Goal: Task Accomplishment & Management: Manage account settings

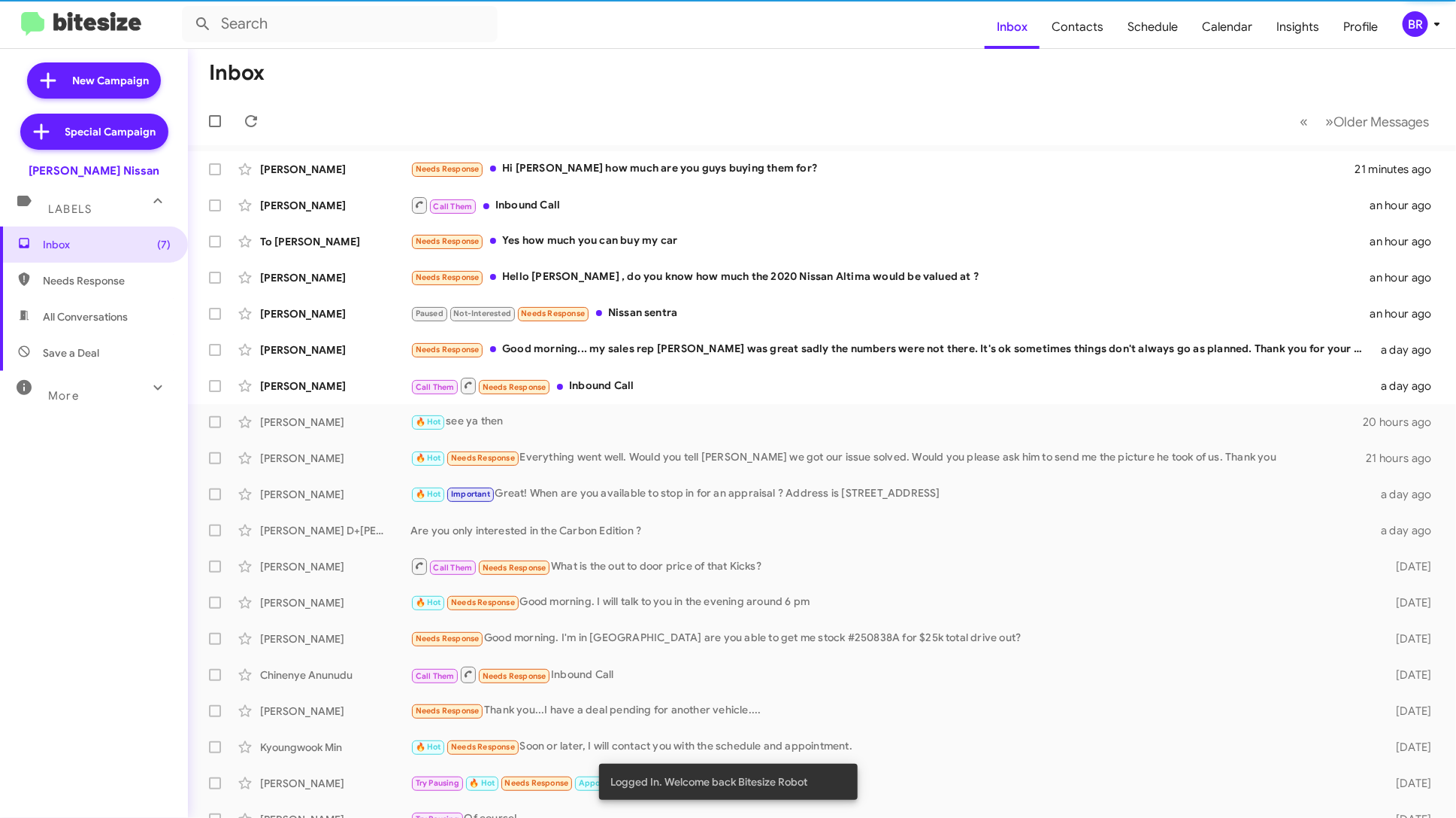
click at [1423, 20] on div "BR" at bounding box center [1416, 24] width 26 height 26
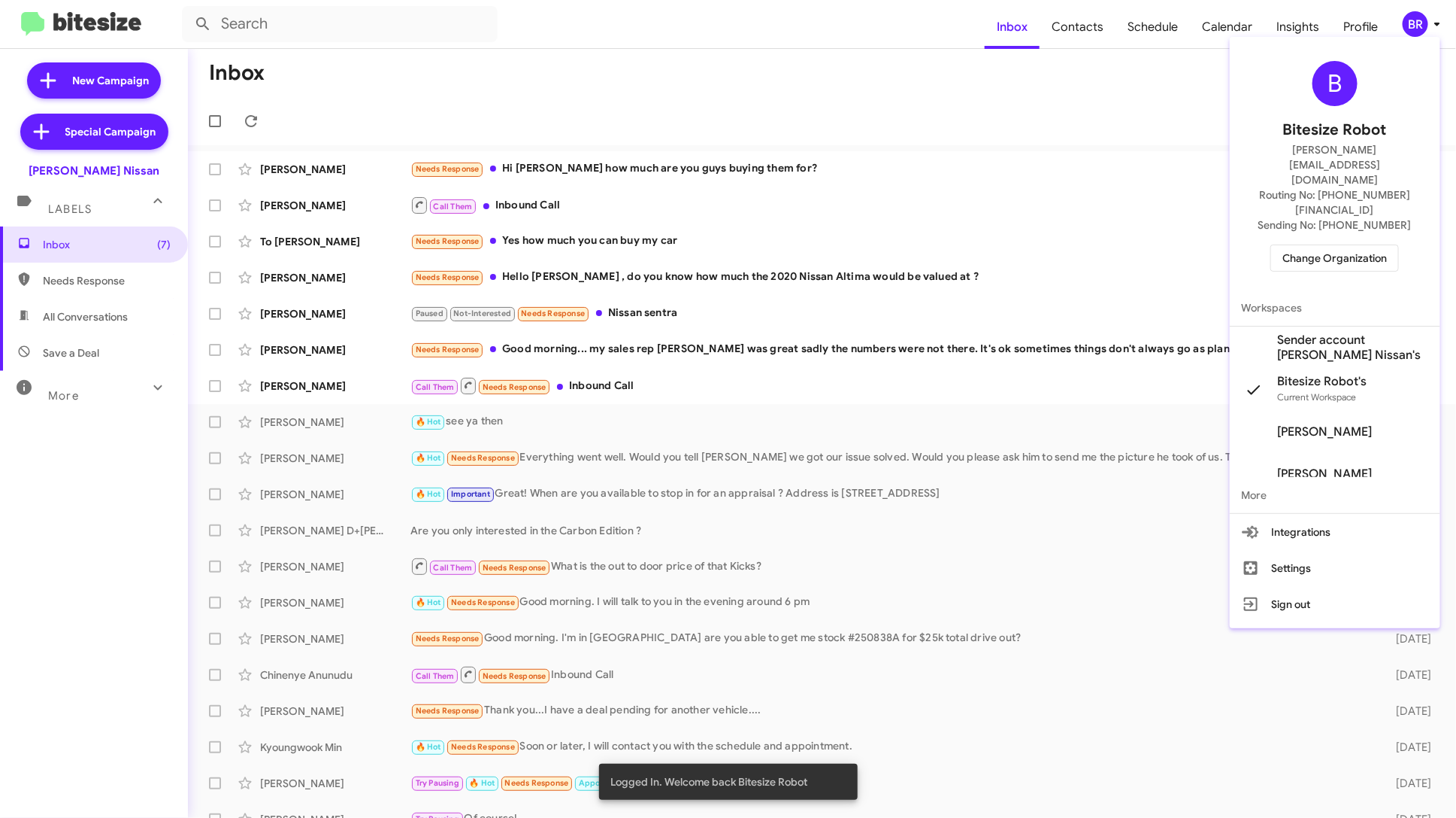
click at [1335, 227] on div "B Bitesize Robot edward+test1@bitesize.co Routing No: +1 (281) 699-5028 Sending…" at bounding box center [1335, 166] width 210 height 247
click at [1365, 245] on span "Change Organization" at bounding box center [1335, 258] width 104 height 26
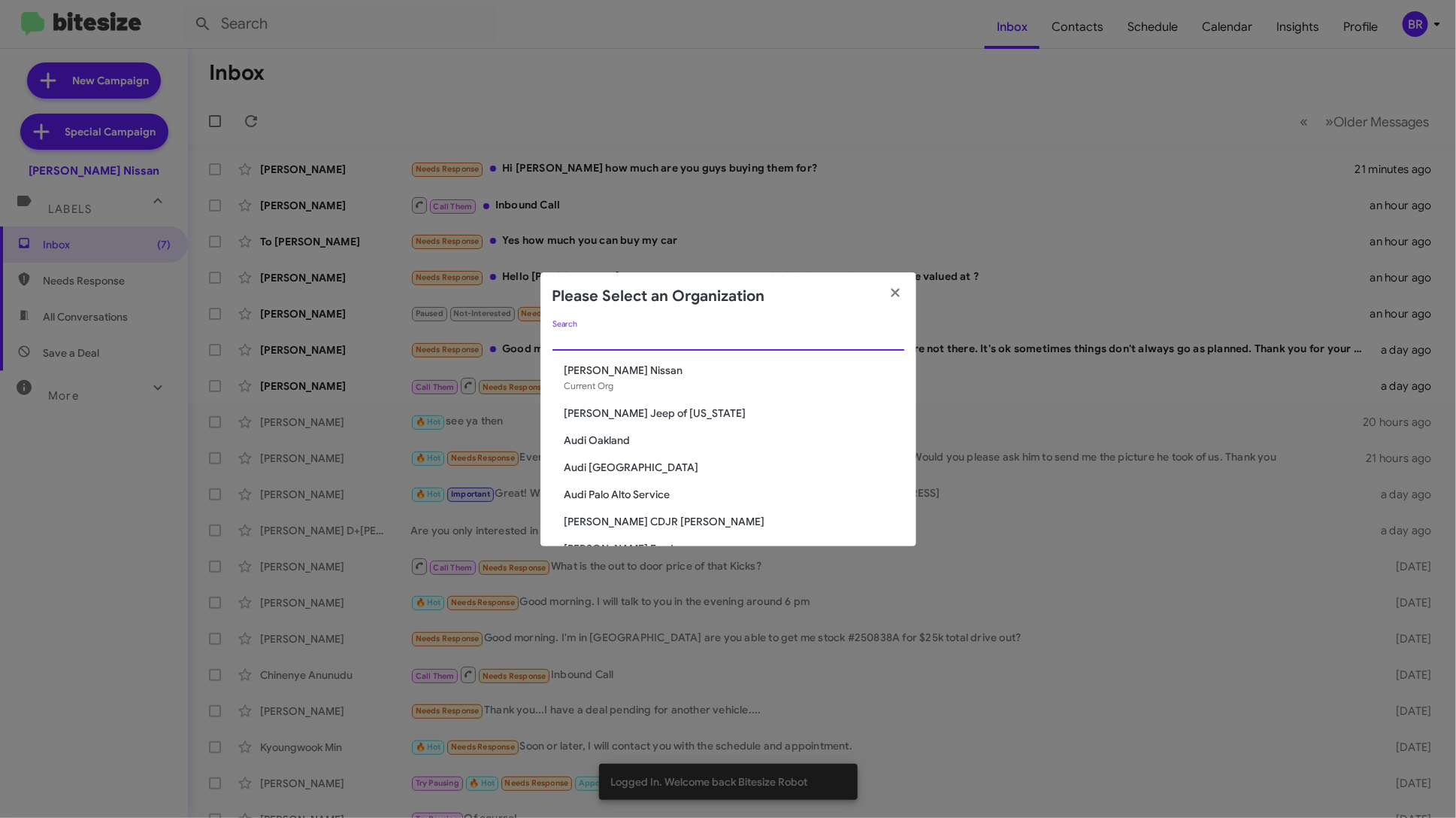
click at [695, 344] on input "Search" at bounding box center [728, 340] width 352 height 12
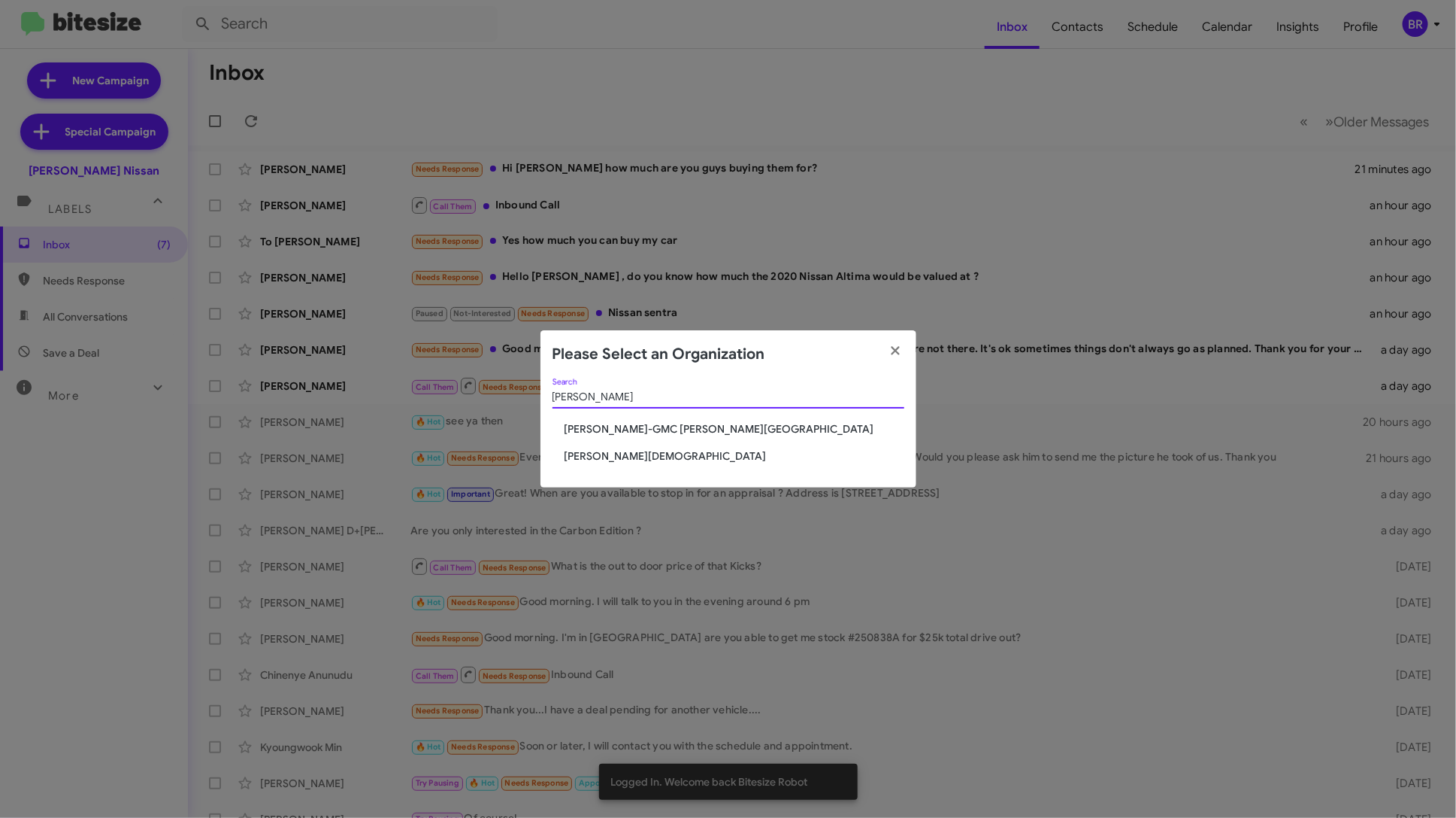
type input "ferman"
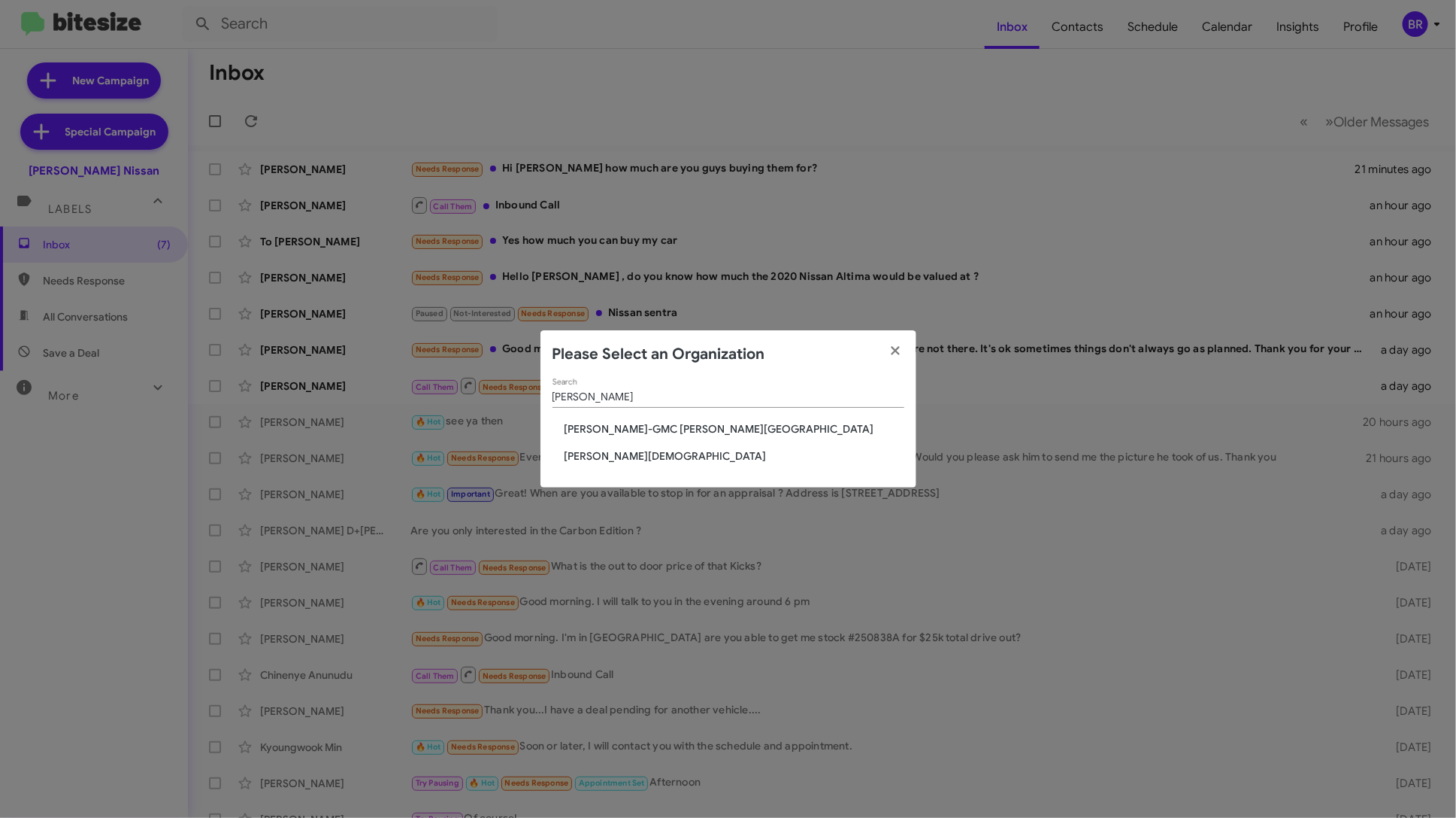
click at [661, 451] on span "Ferman Wesley Chapel" at bounding box center [734, 455] width 339 height 15
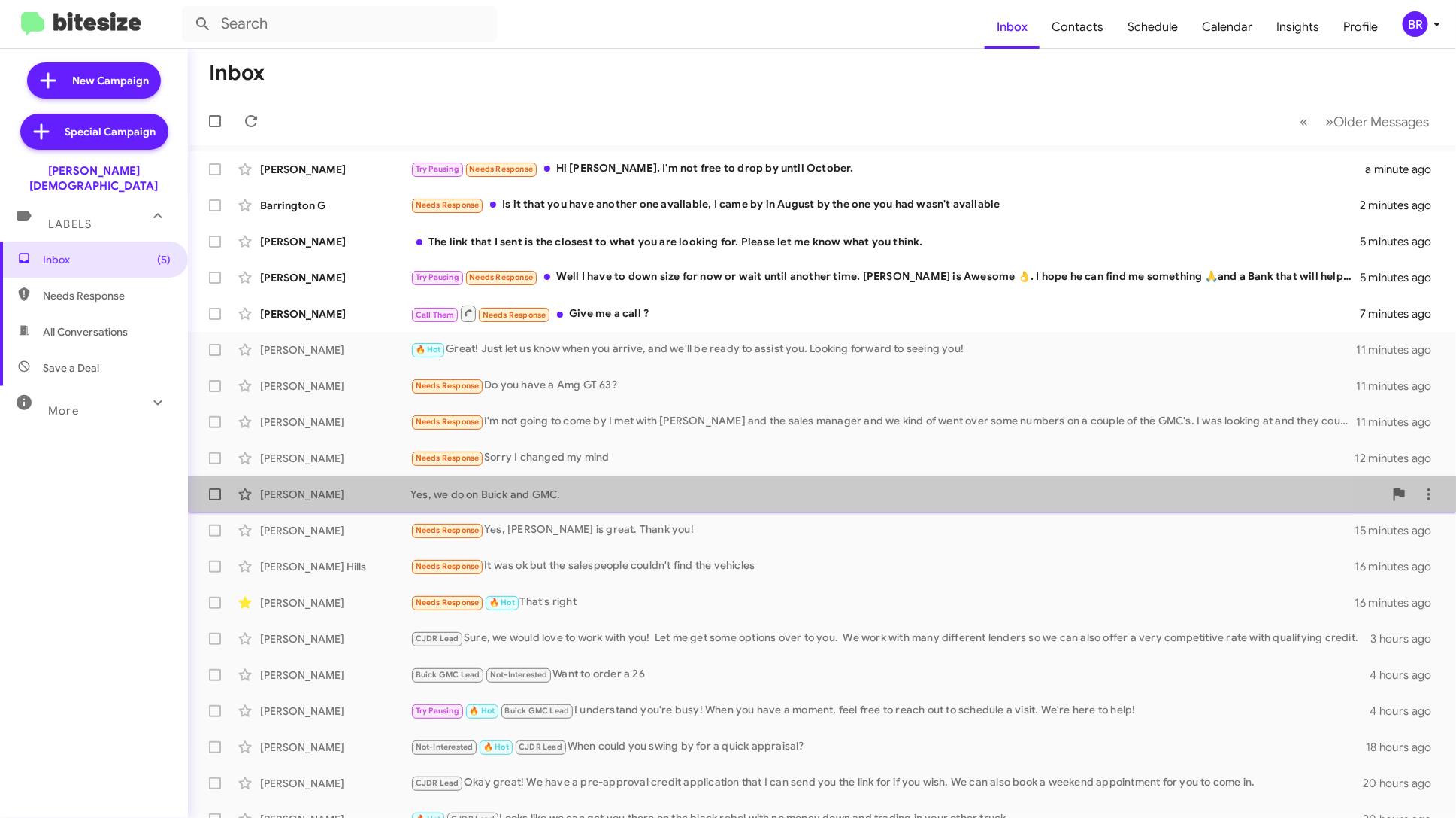
click at [640, 493] on div "Yes, we do on Buick and GMC." at bounding box center [897, 494] width 974 height 15
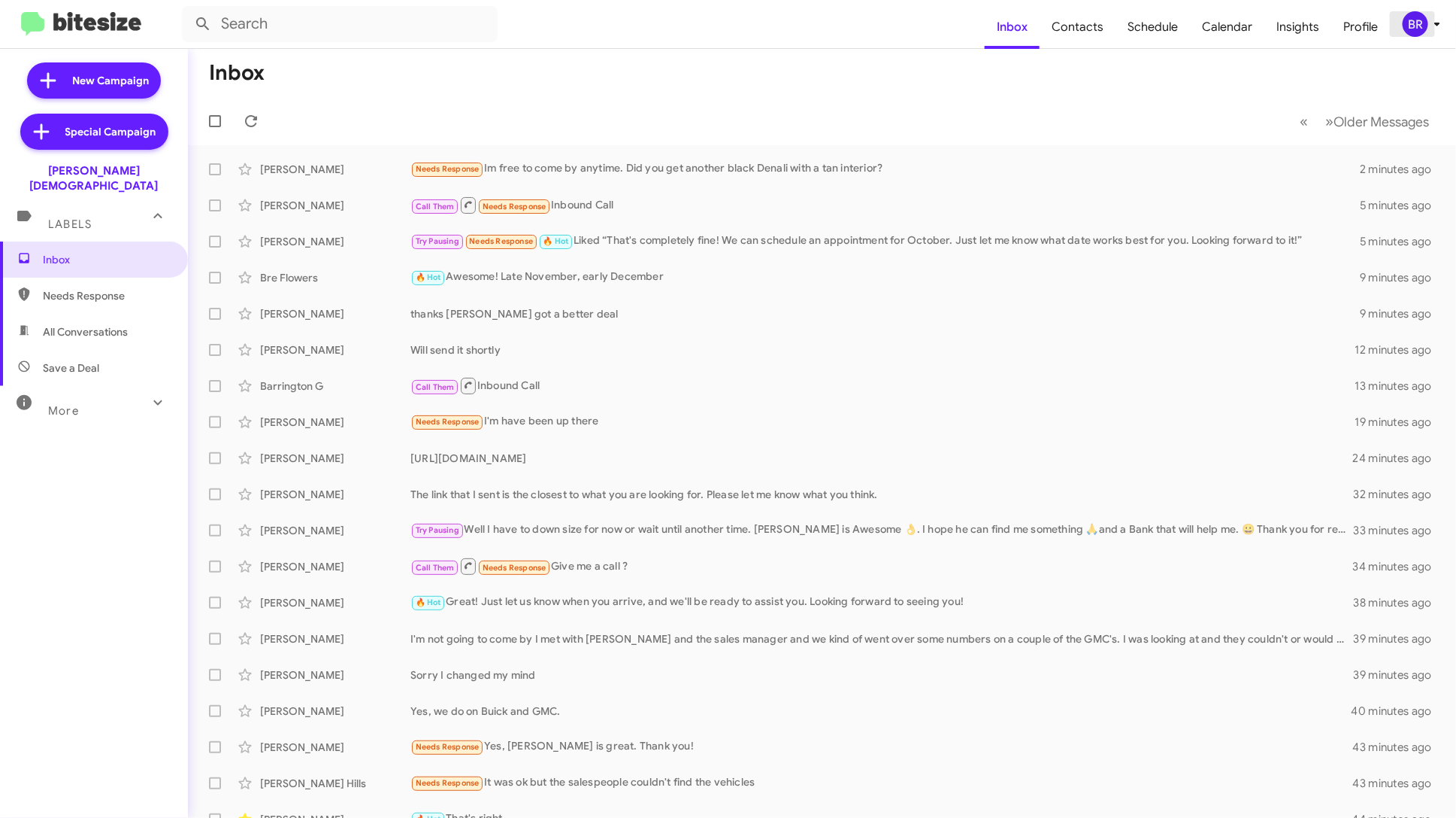
click at [1431, 34] on span "BR" at bounding box center [1424, 24] width 45 height 26
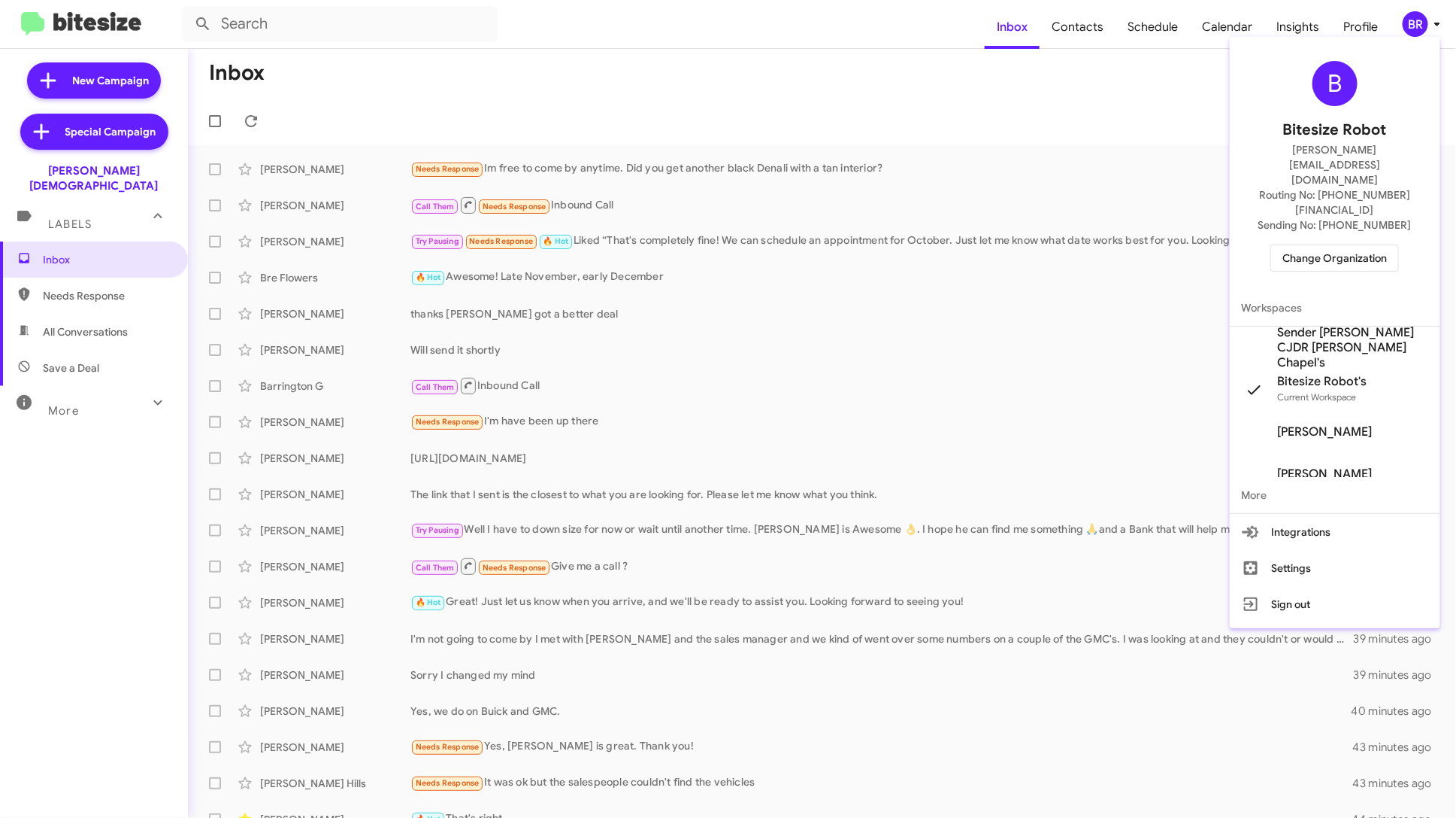
click at [1362, 245] on span "Change Organization" at bounding box center [1335, 258] width 104 height 26
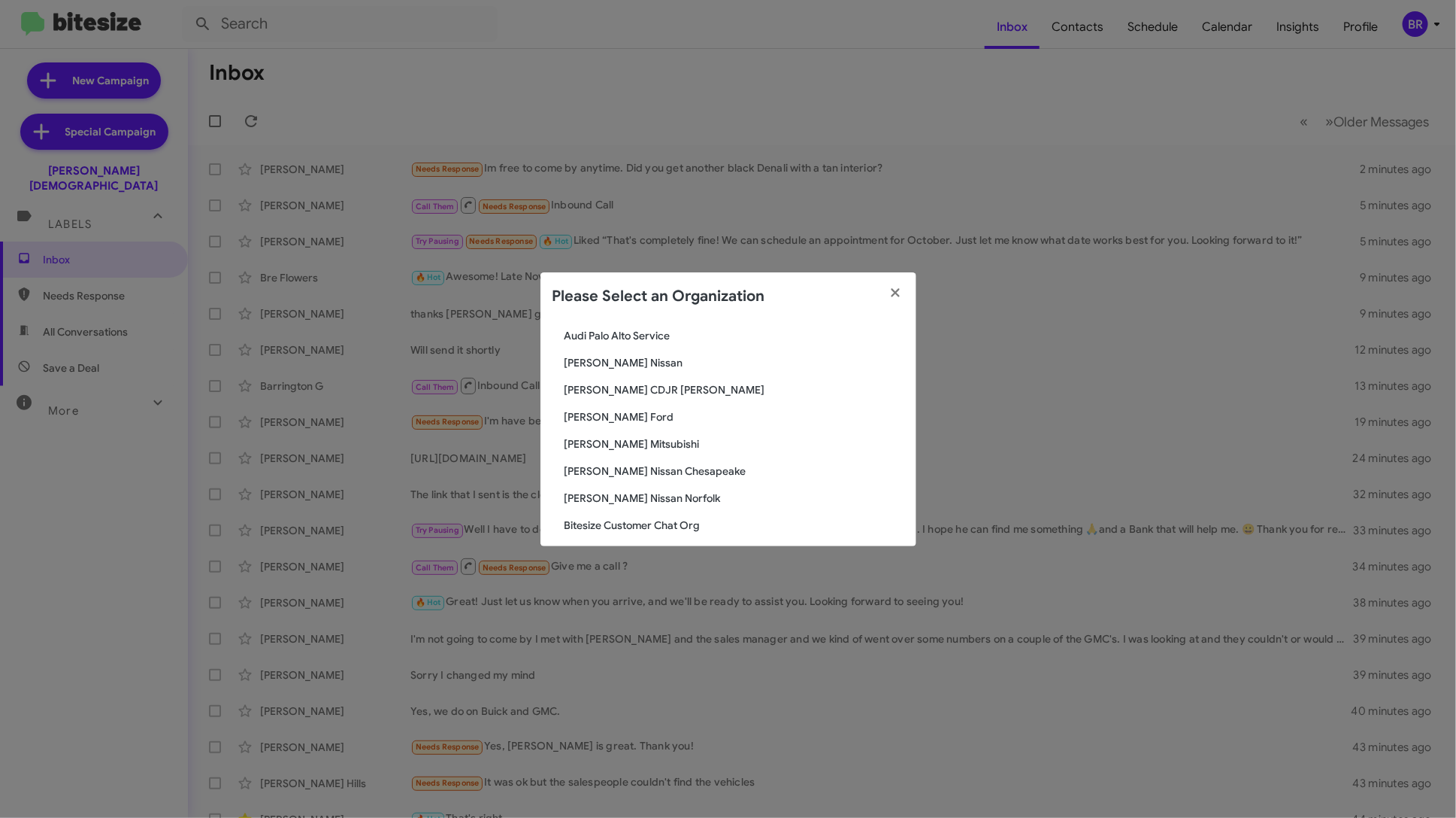
scroll to position [162, 0]
click at [625, 388] on span "[PERSON_NAME] CDJR [PERSON_NAME]" at bounding box center [734, 386] width 339 height 15
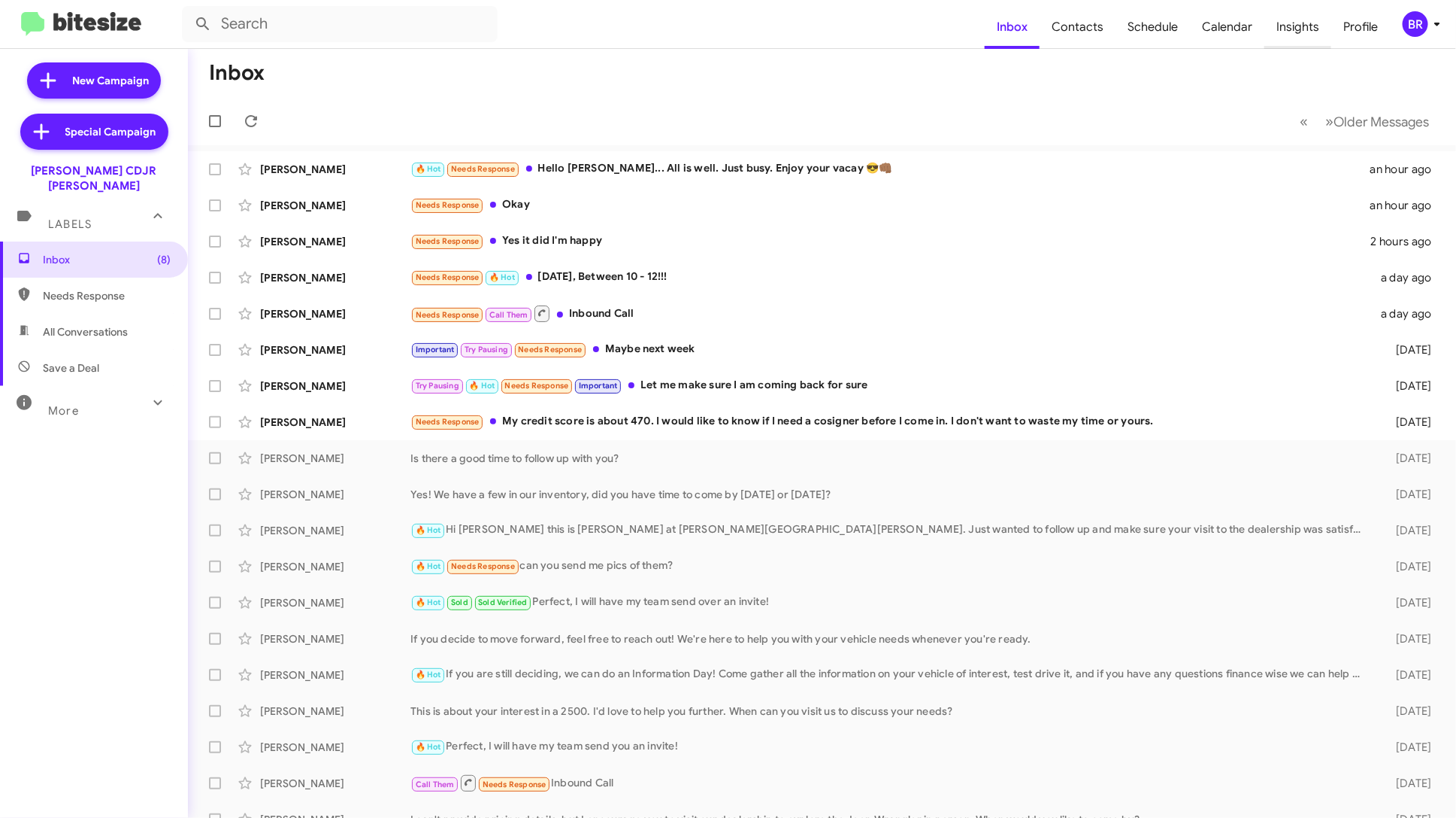
click at [1310, 34] on span "Insights" at bounding box center [1298, 27] width 67 height 44
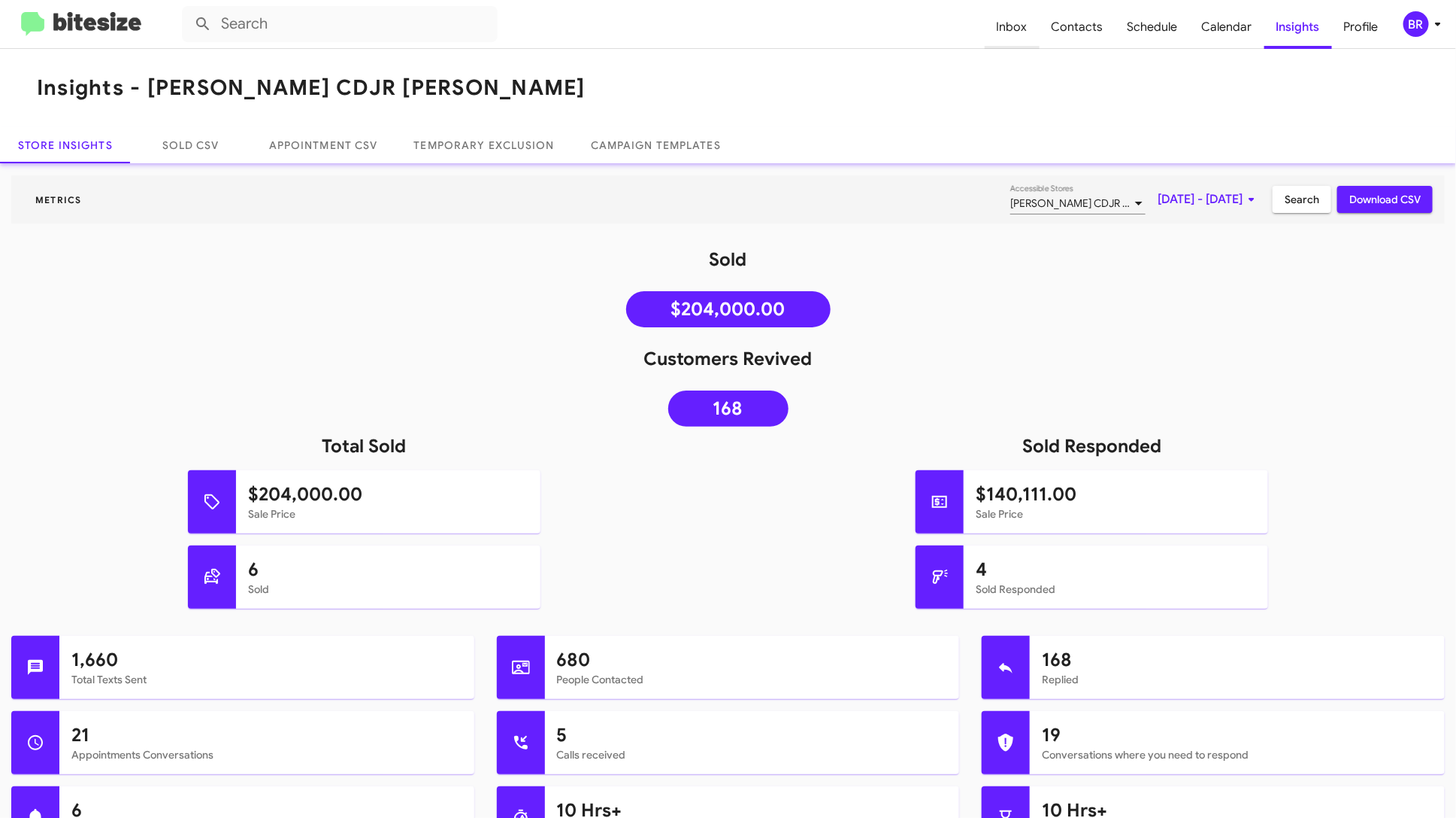
click at [1009, 22] on span "Inbox" at bounding box center [1012, 27] width 55 height 44
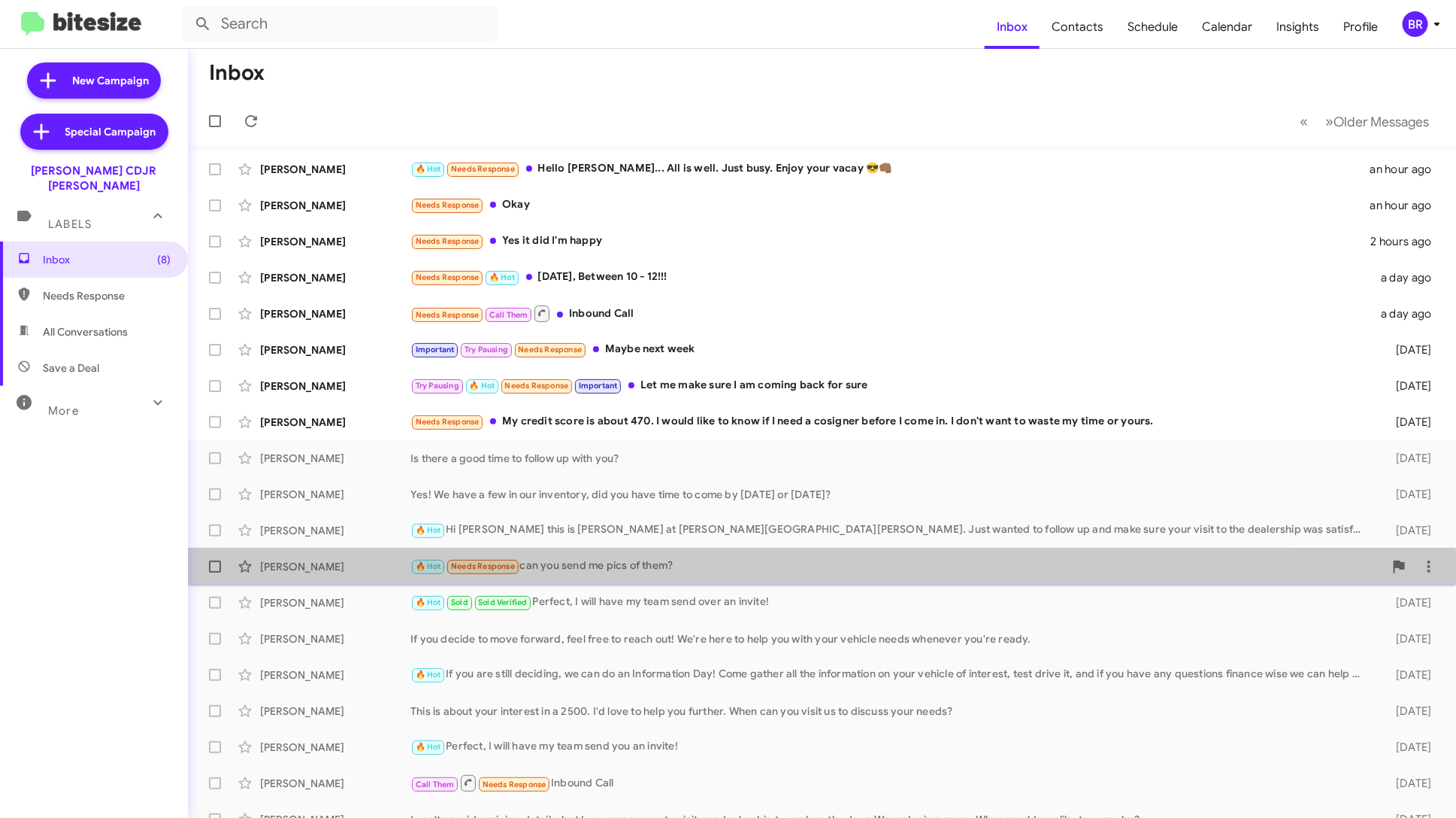
click at [609, 575] on div "Jasmine Martin 🔥 Hot Needs Response can you send me pics of them? 8 days ago" at bounding box center [822, 566] width 1244 height 30
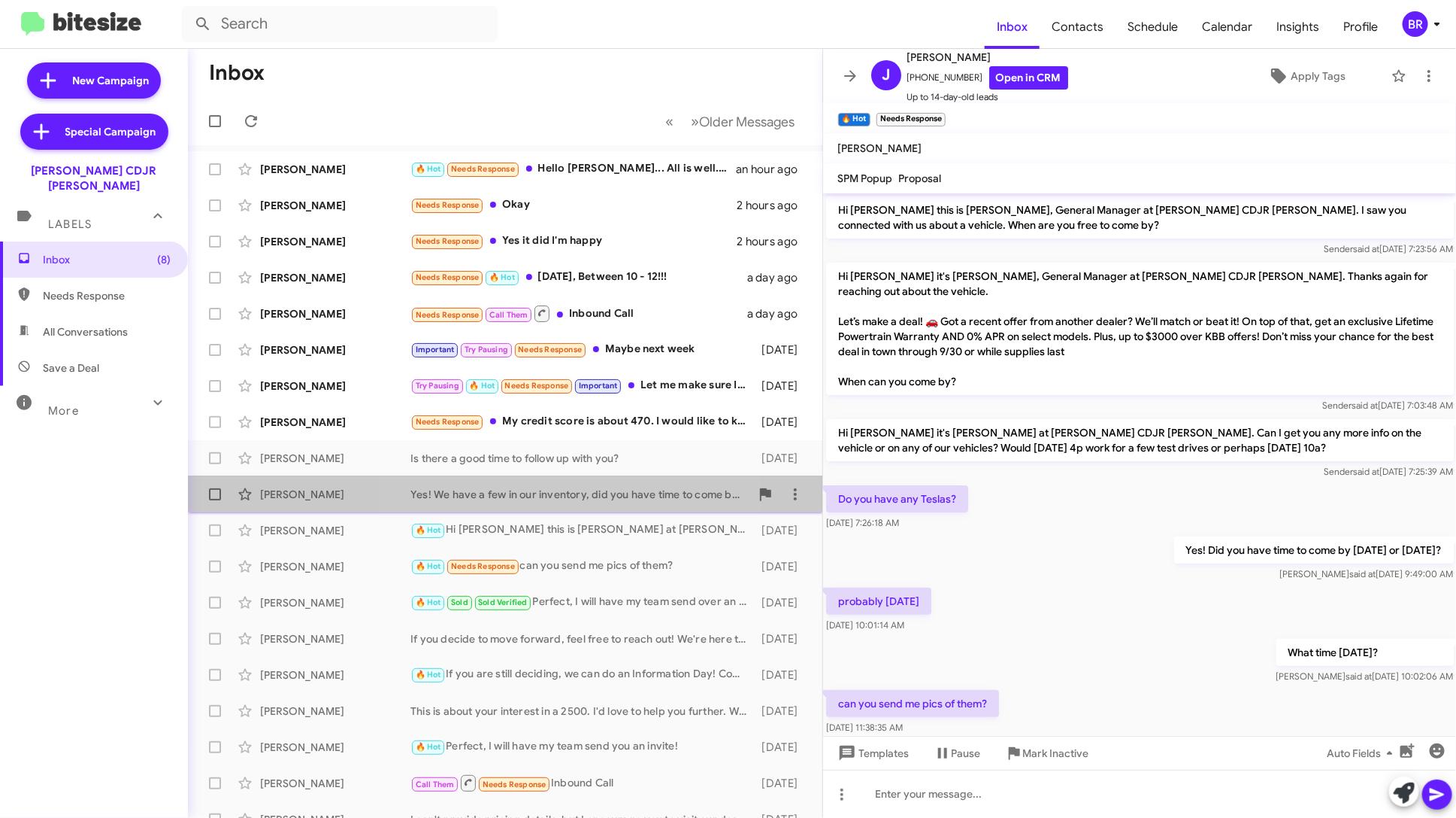
click at [550, 487] on div "Yes! We have a few in our inventory, did you have time to come by today or tomo…" at bounding box center [580, 494] width 339 height 15
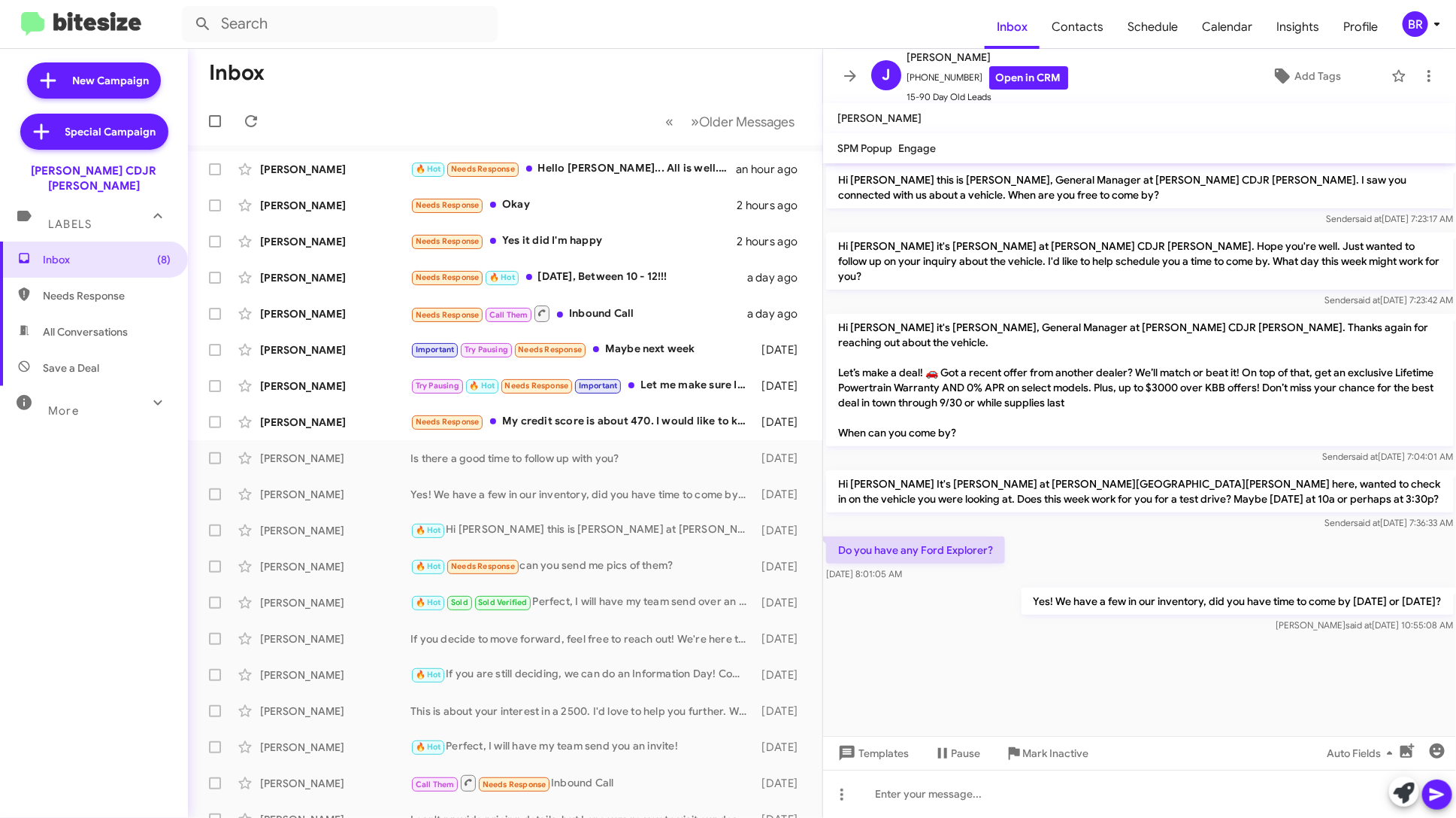
drag, startPoint x: 1409, startPoint y: 670, endPoint x: 823, endPoint y: 151, distance: 782.8
click at [824, 151] on div "J Jamarr Henley +18042832005 Open in CRM 15-90 Day Old Leads Add Tags Jasmin Al…" at bounding box center [1141, 434] width 634 height 769
click at [1030, 588] on p "Yes! We have a few in our inventory, did you have time to come by today or tomo…" at bounding box center [1237, 601] width 432 height 27
click at [1419, 26] on div "BR" at bounding box center [1416, 24] width 26 height 26
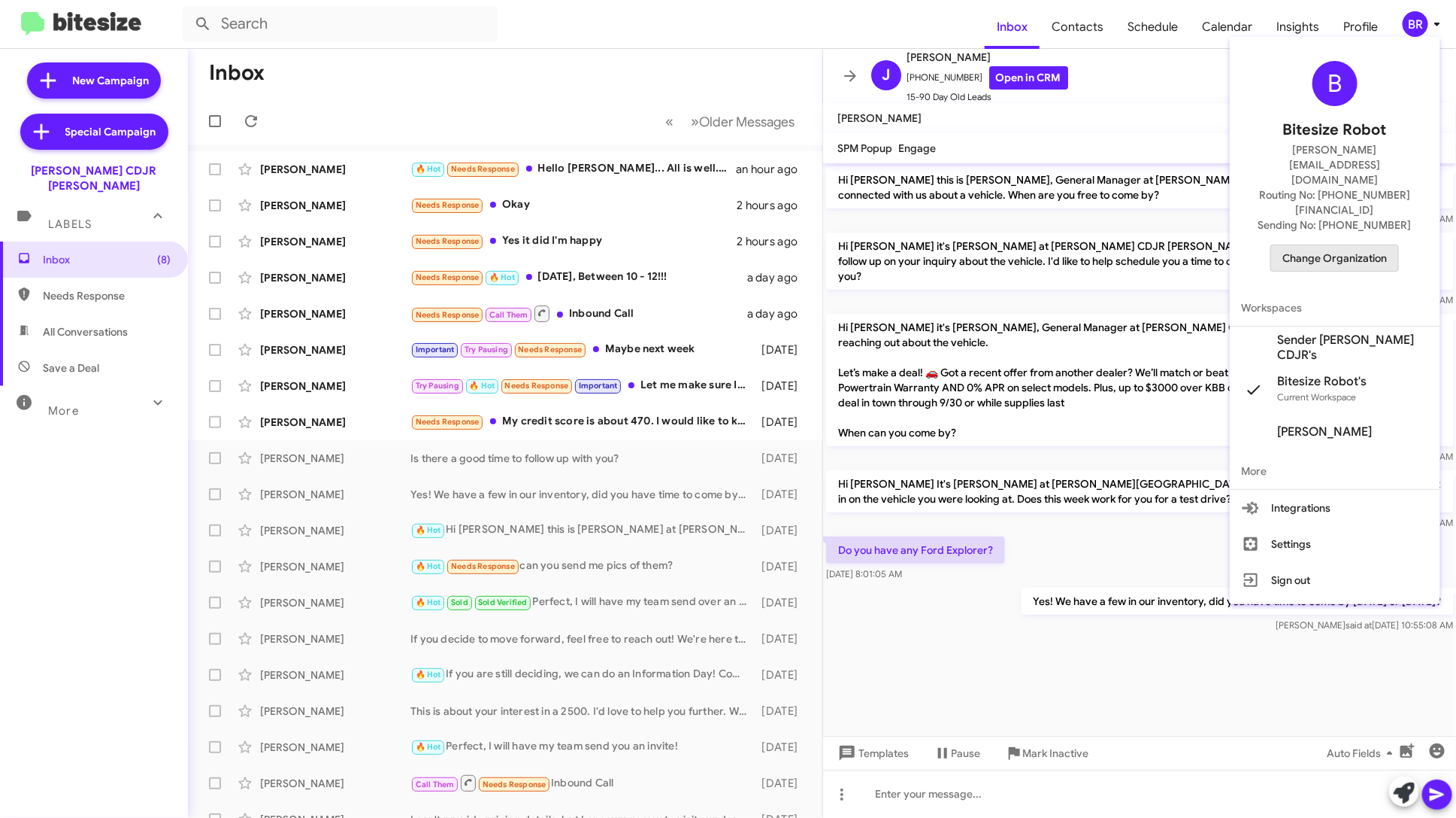
click at [1355, 245] on span "Change Organization" at bounding box center [1335, 258] width 104 height 26
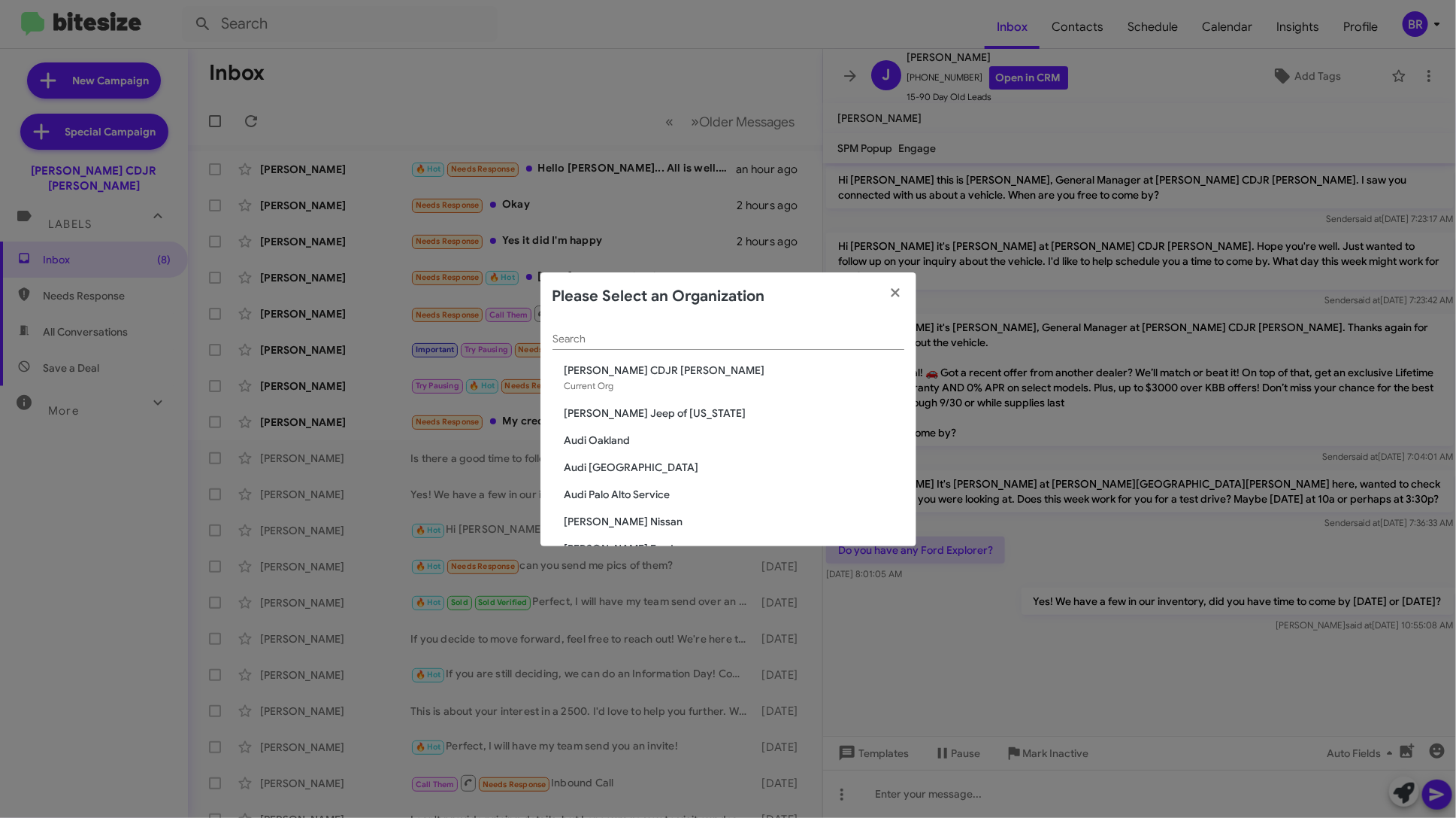
click at [613, 437] on span "Audi Oakland" at bounding box center [734, 440] width 339 height 15
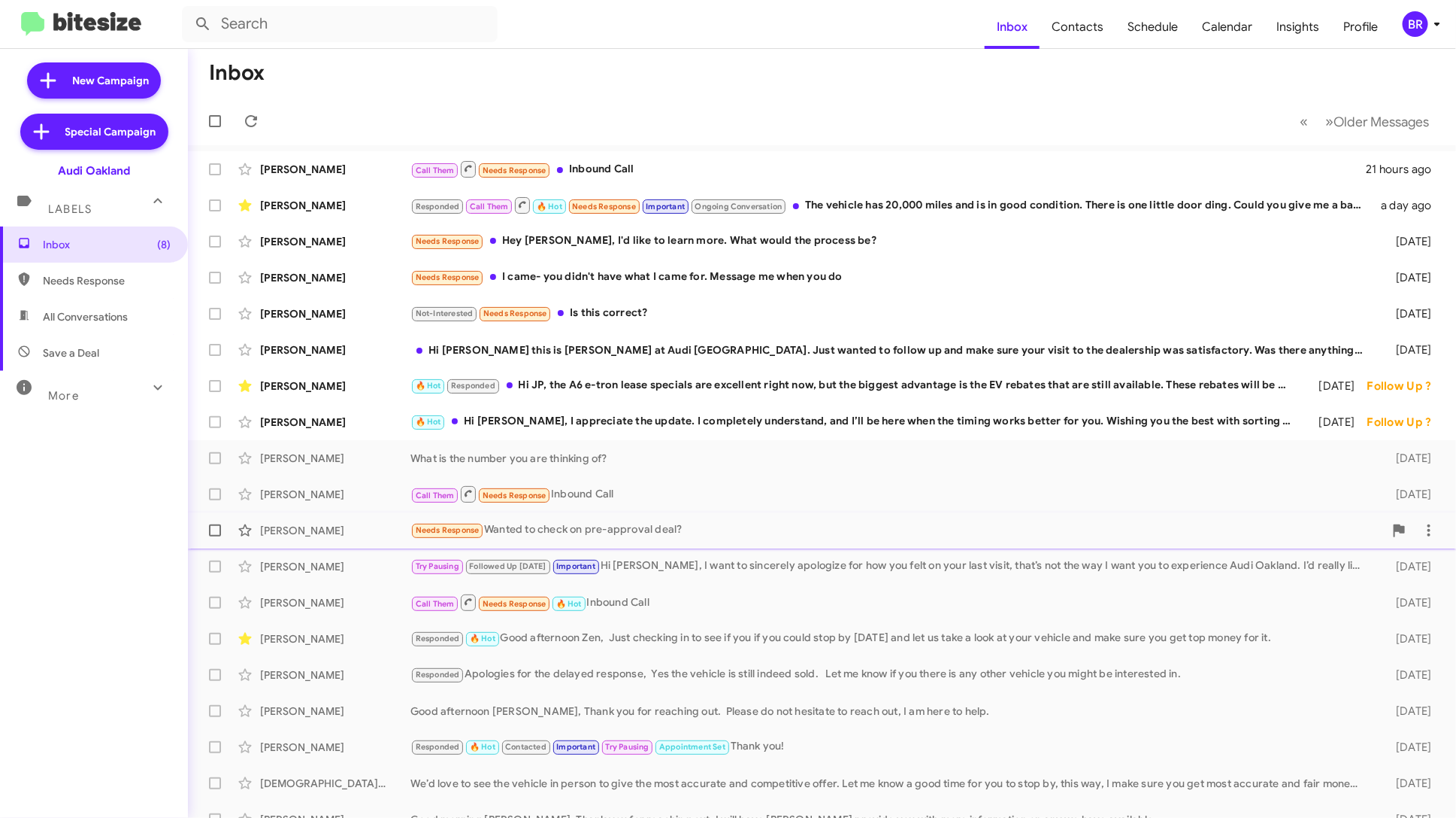
click at [673, 534] on div "Needs Response Wanted to check on pre-approval deal?" at bounding box center [897, 530] width 974 height 17
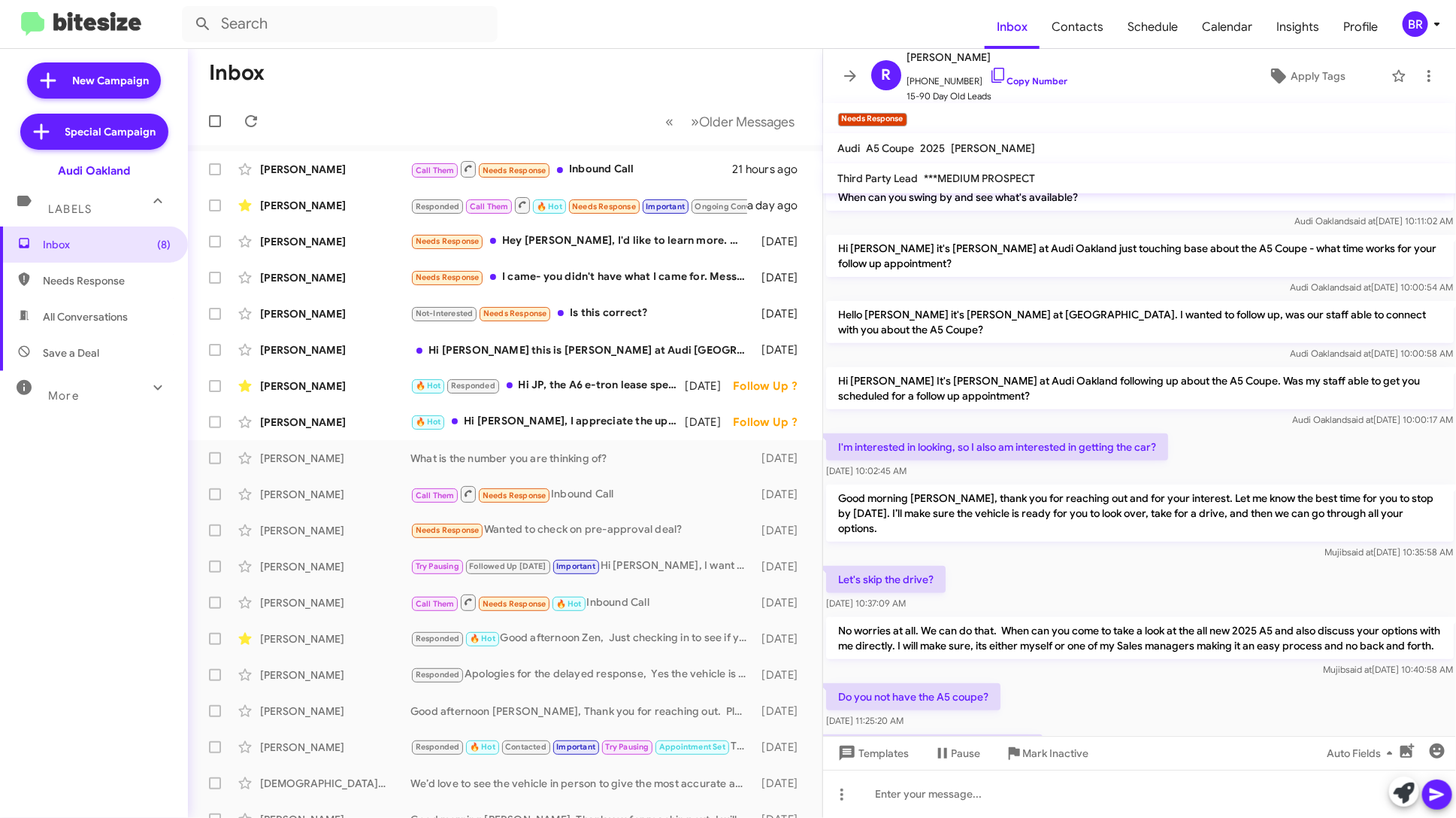
scroll to position [310, 0]
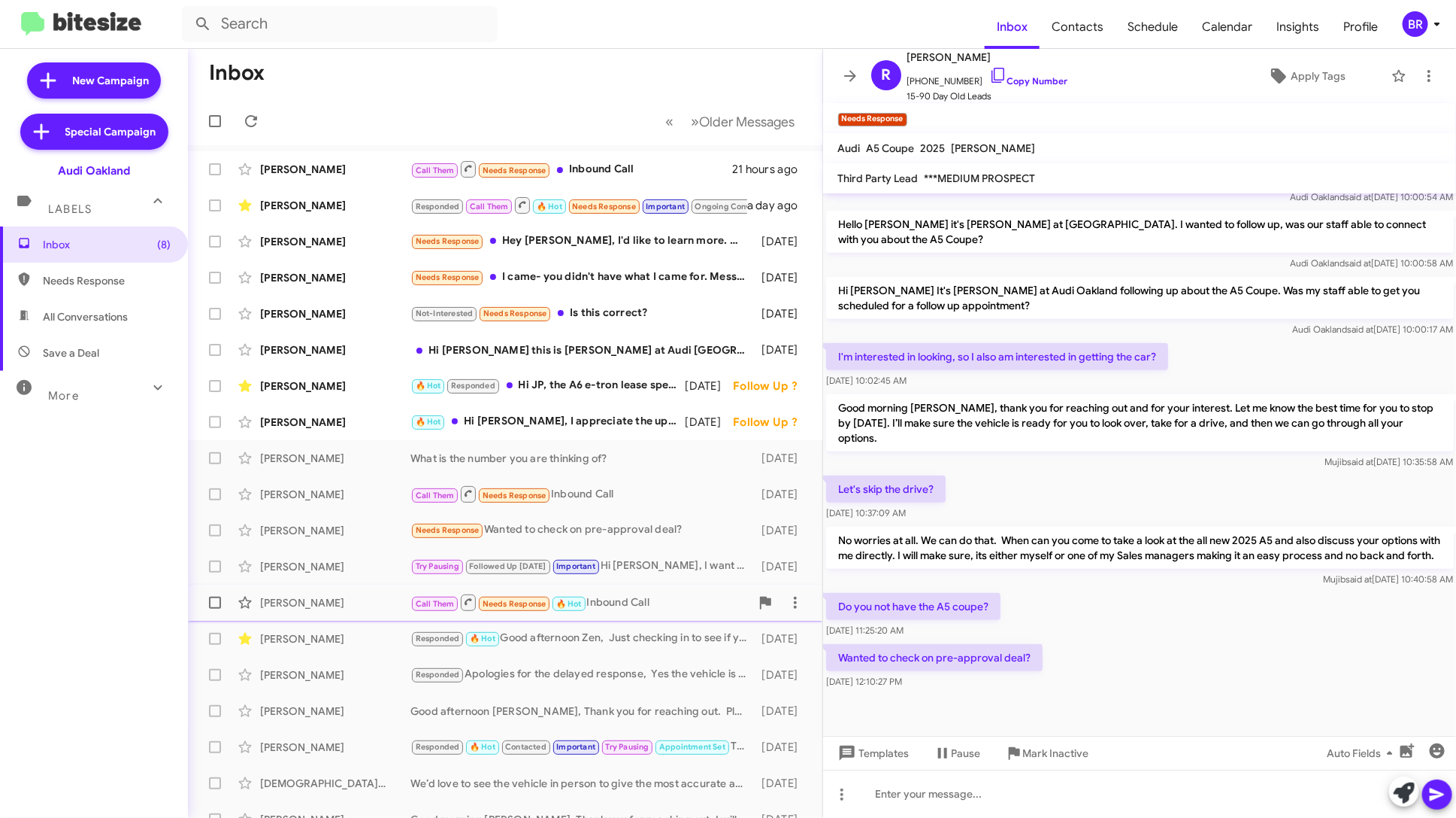
click at [552, 618] on span "[PERSON_NAME] Call Them Needs Response 🔥 Hot Inbound Call [DATE]" at bounding box center [505, 603] width 634 height 36
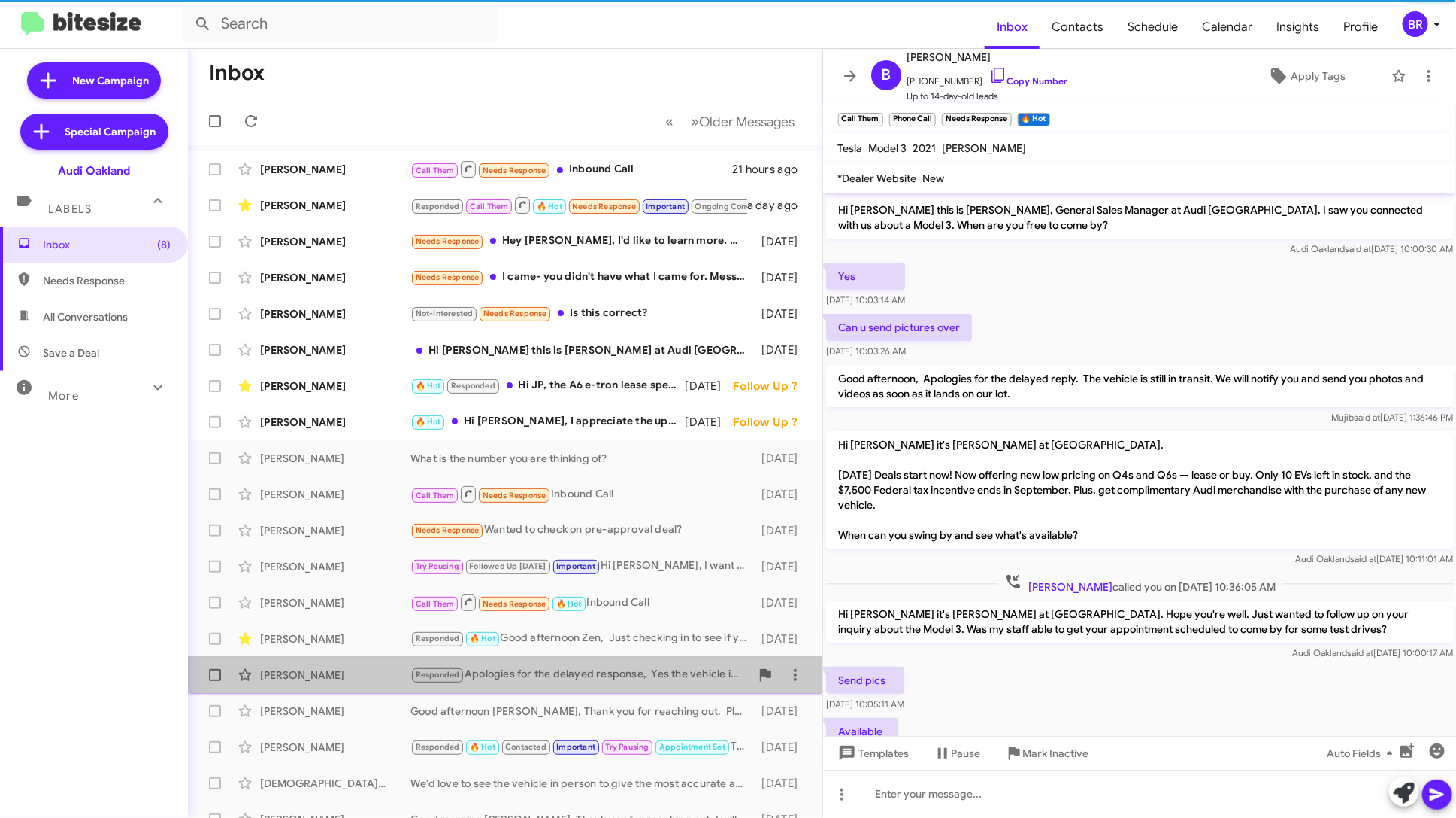
click at [548, 671] on div "Responded Apologies for the delayed response, Yes the vehicle is still indeed s…" at bounding box center [580, 674] width 339 height 17
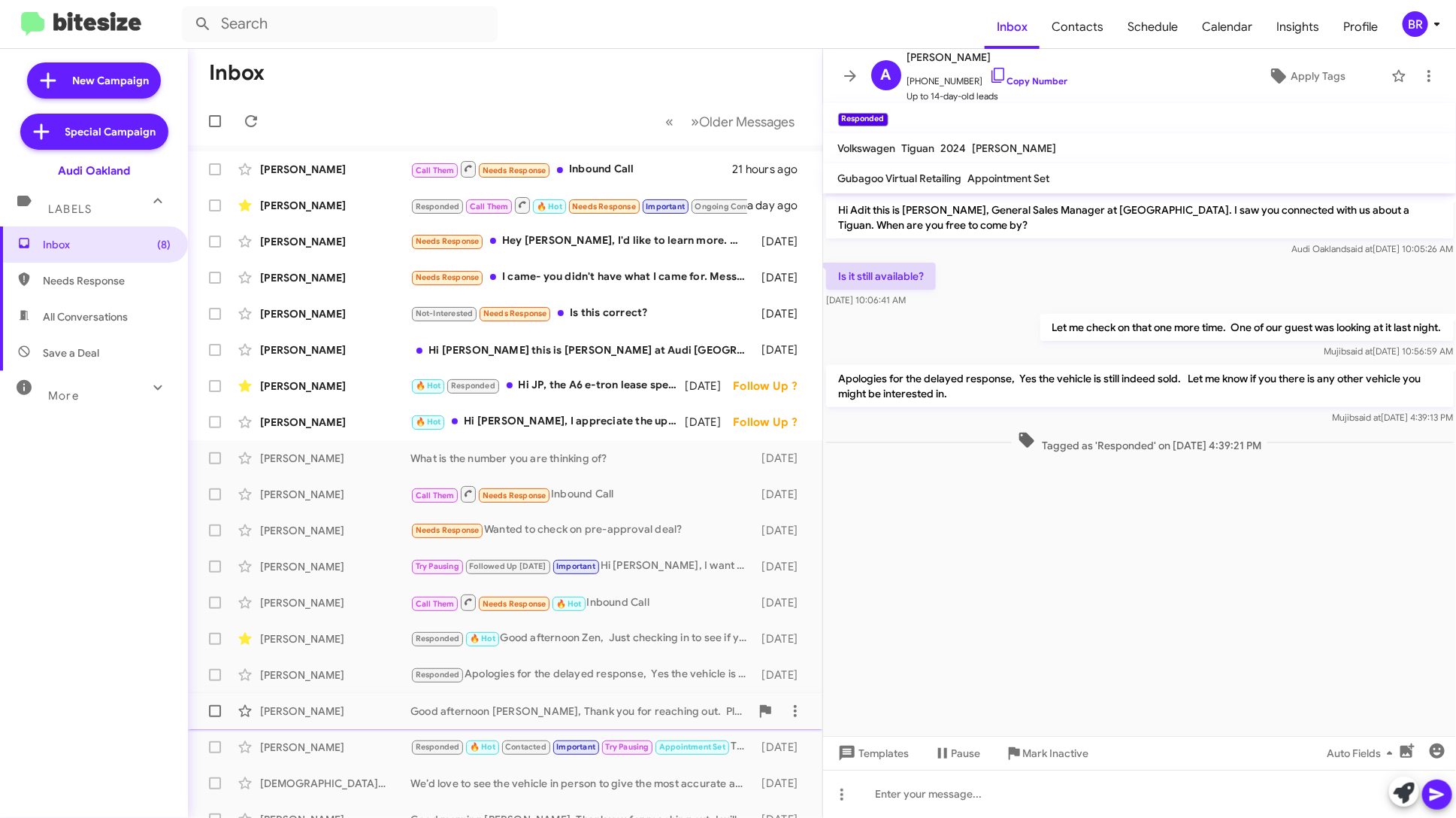
click at [552, 694] on span "Michael Bowlus Good afternoon Michael, Thank you for reaching out. Please do no…" at bounding box center [505, 711] width 634 height 36
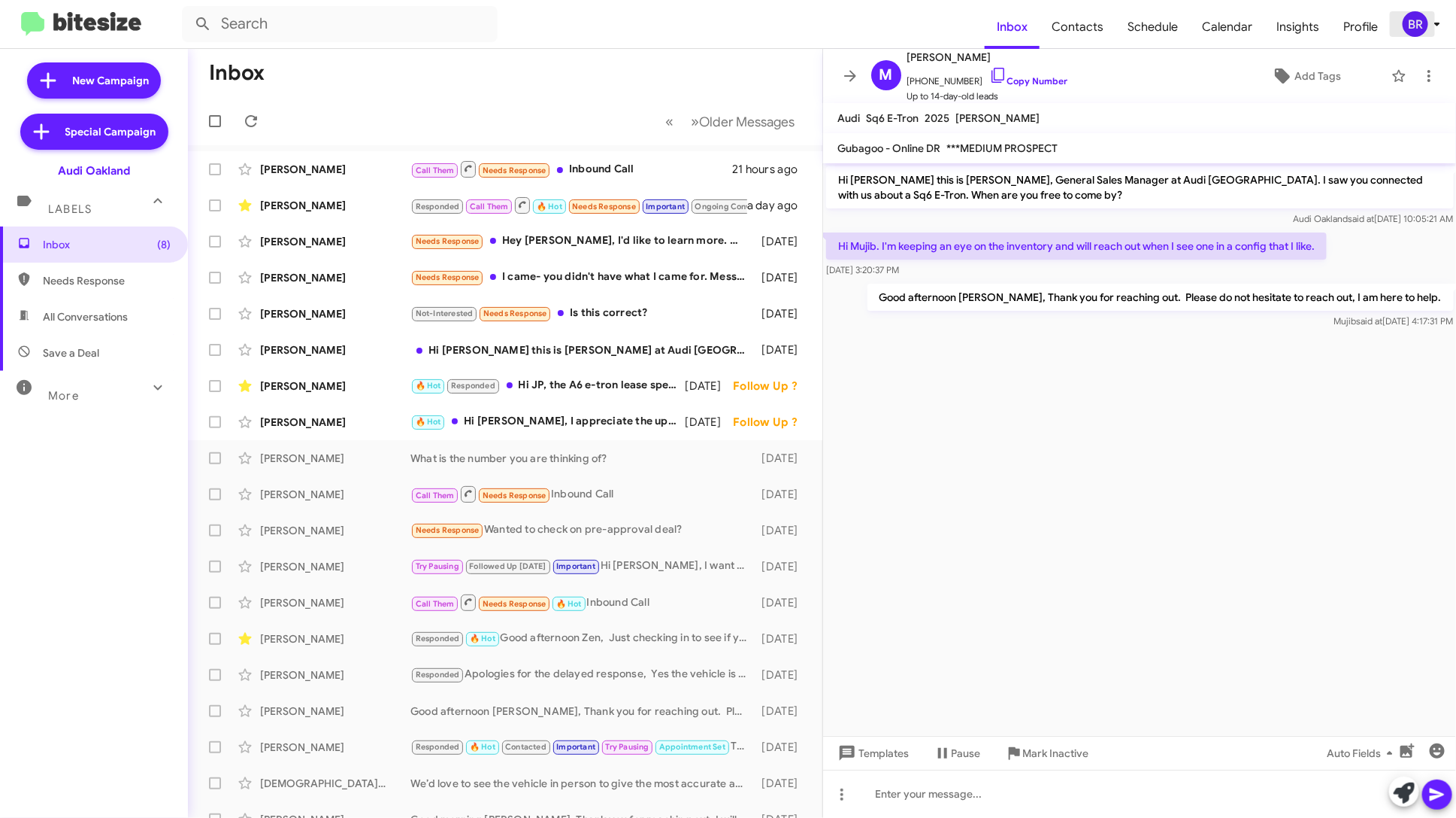
click at [1429, 27] on icon at bounding box center [1437, 23] width 18 height 18
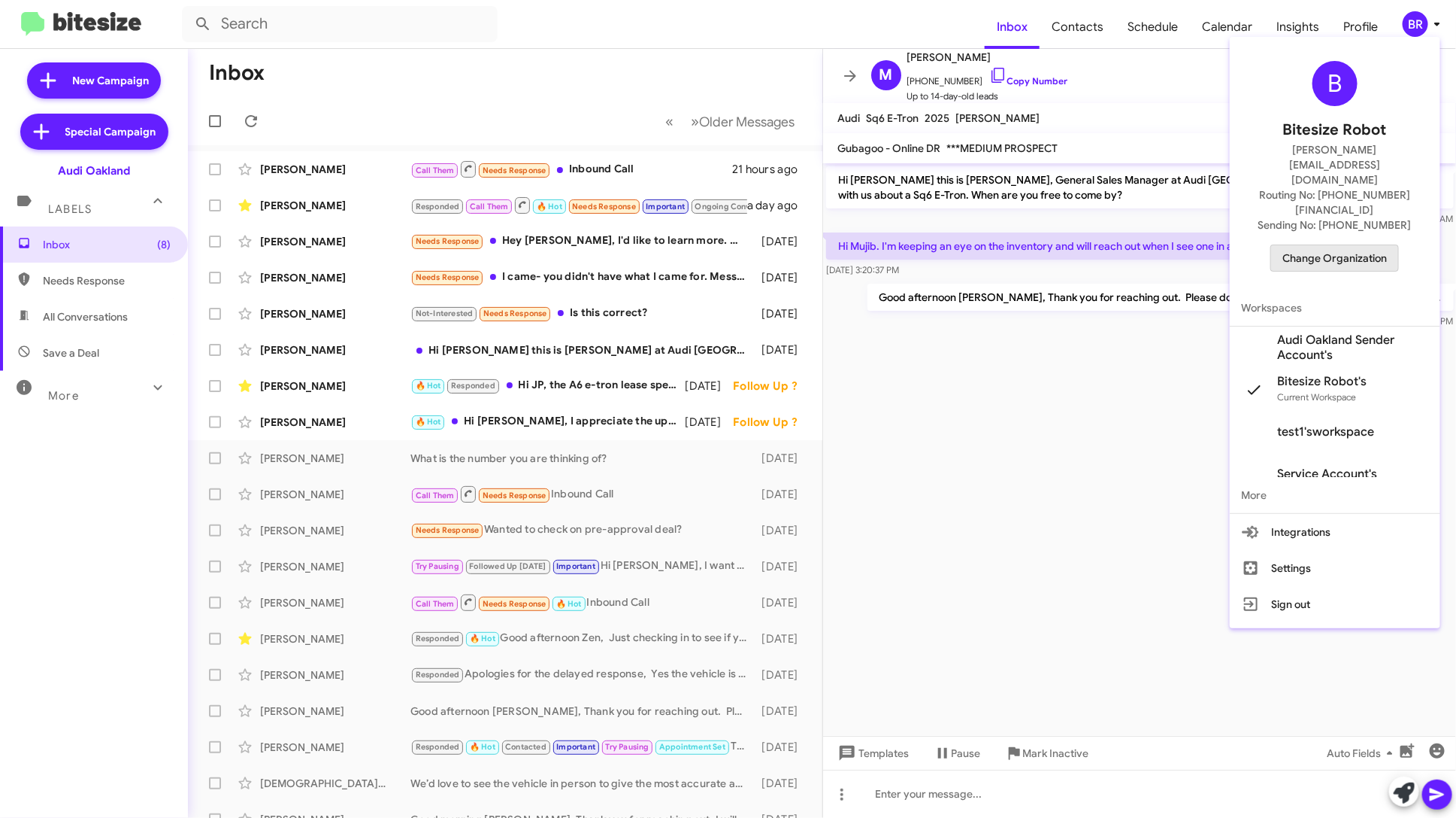
click at [1365, 245] on span "Change Organization" at bounding box center [1335, 258] width 104 height 26
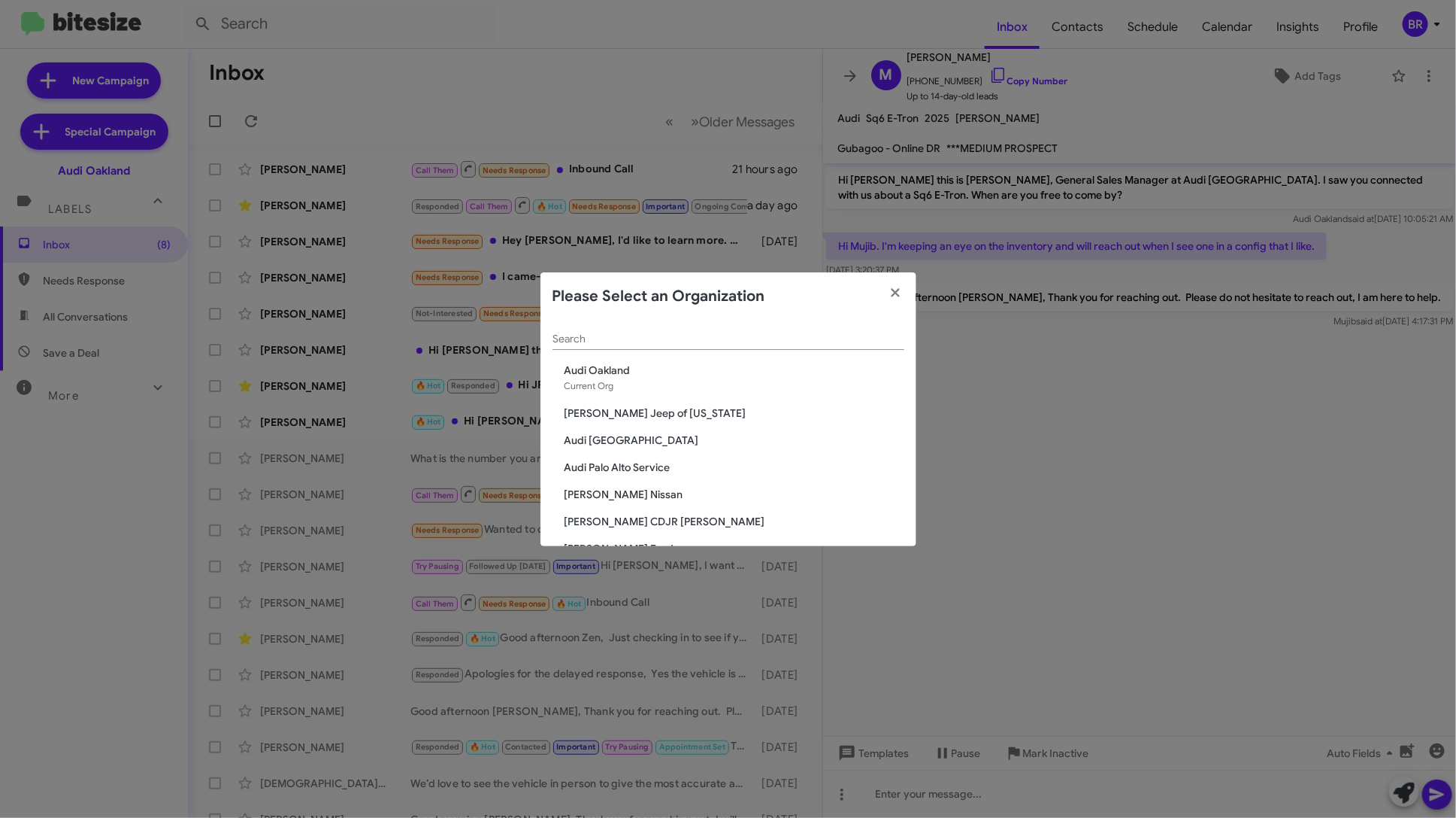
click at [613, 490] on span "[PERSON_NAME] Nissan" at bounding box center [734, 494] width 339 height 15
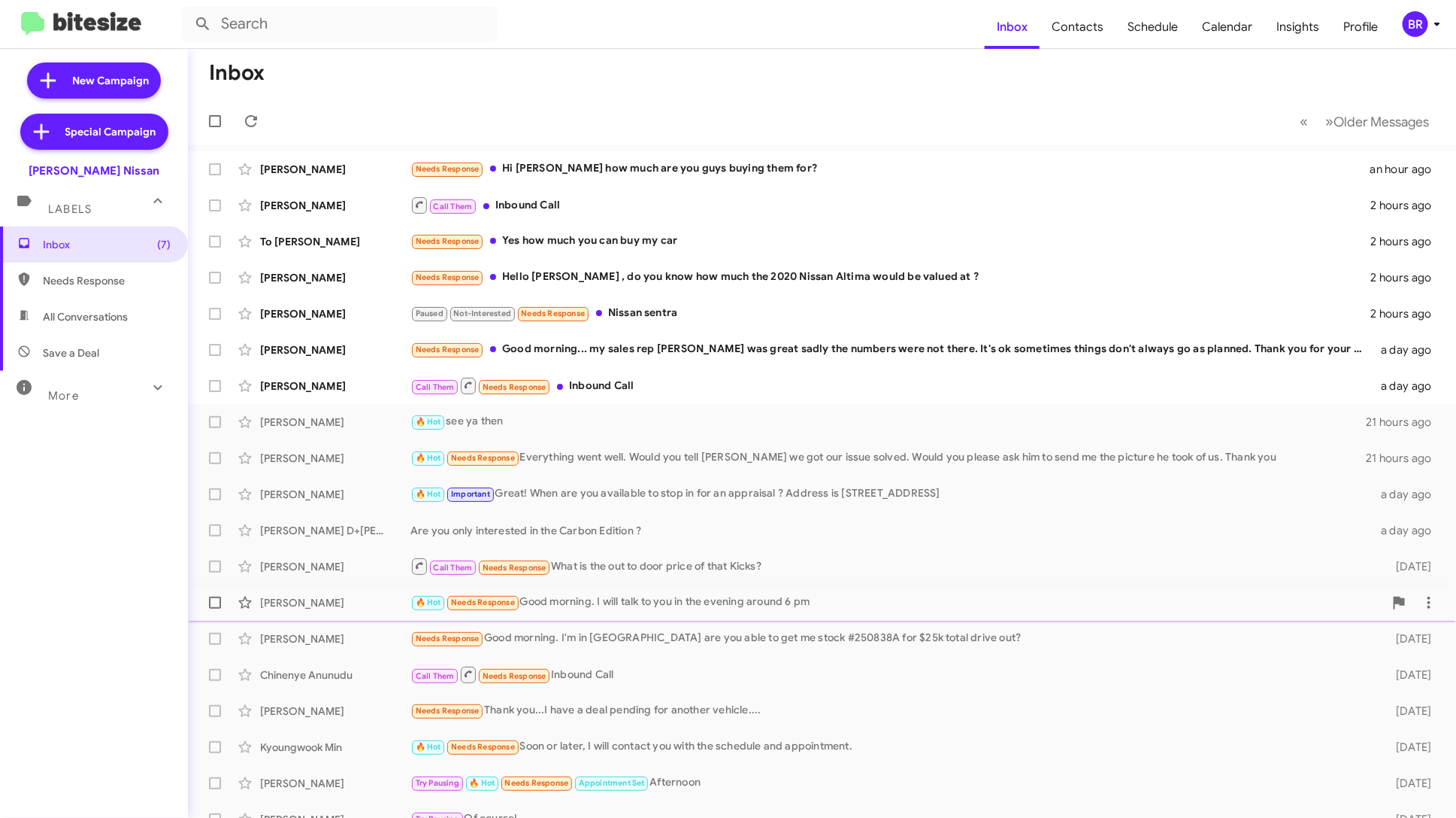
click at [664, 608] on div "🔥 Hot Needs Response Good morning. I will talk to you in the evening around 6 pm" at bounding box center [897, 602] width 974 height 17
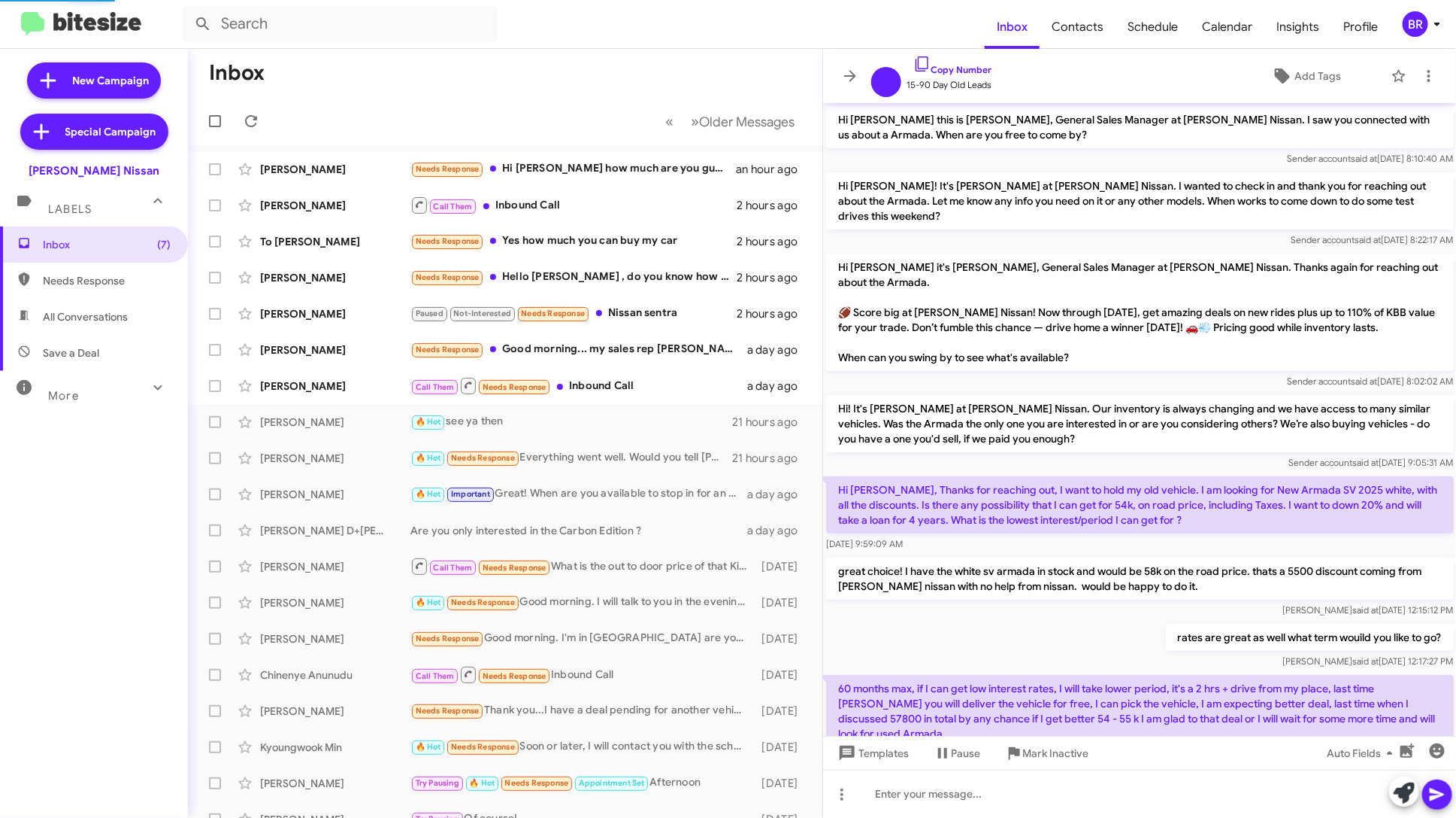
scroll to position [141, 0]
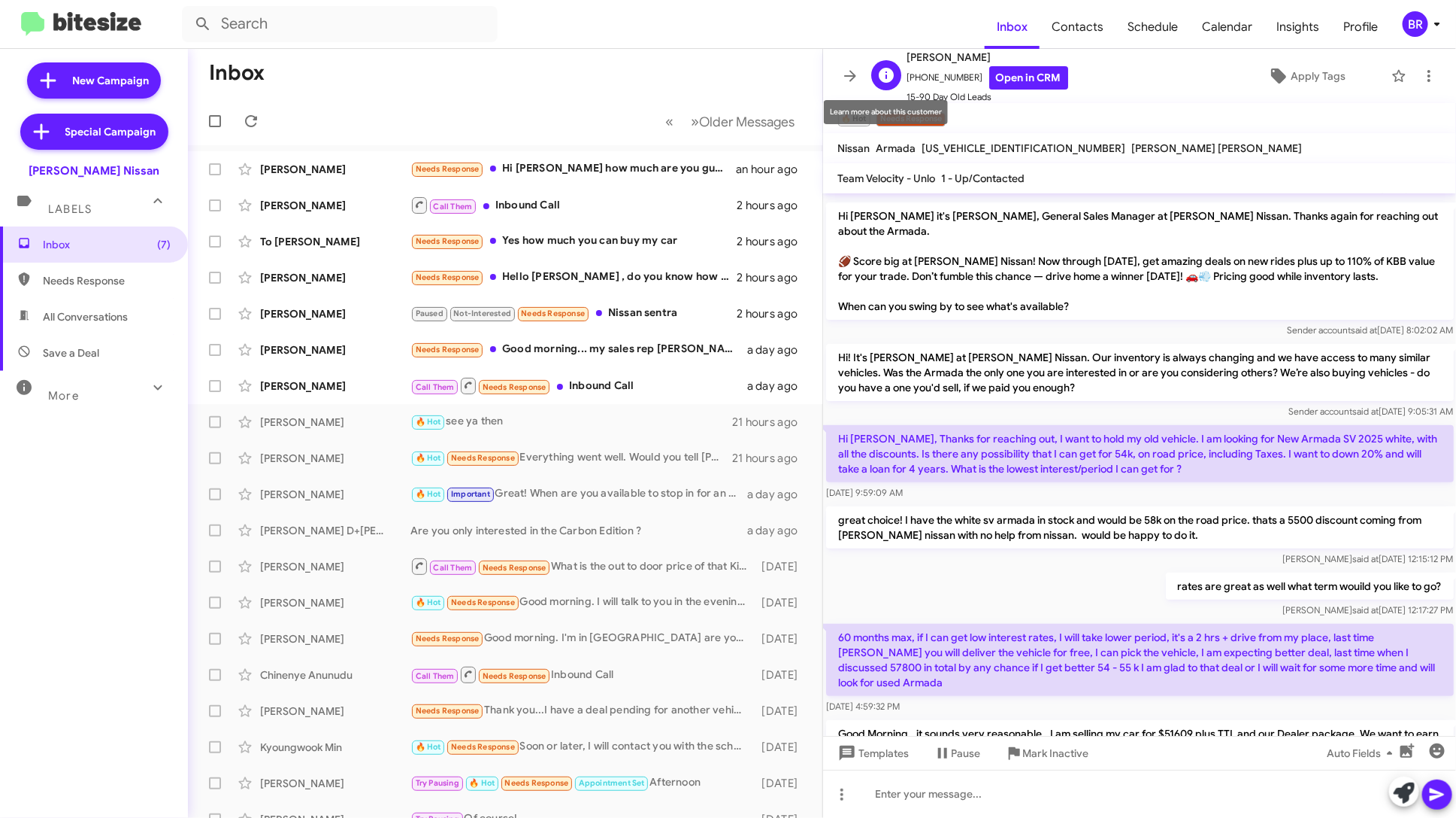
click at [889, 79] on icon at bounding box center [886, 75] width 15 height 15
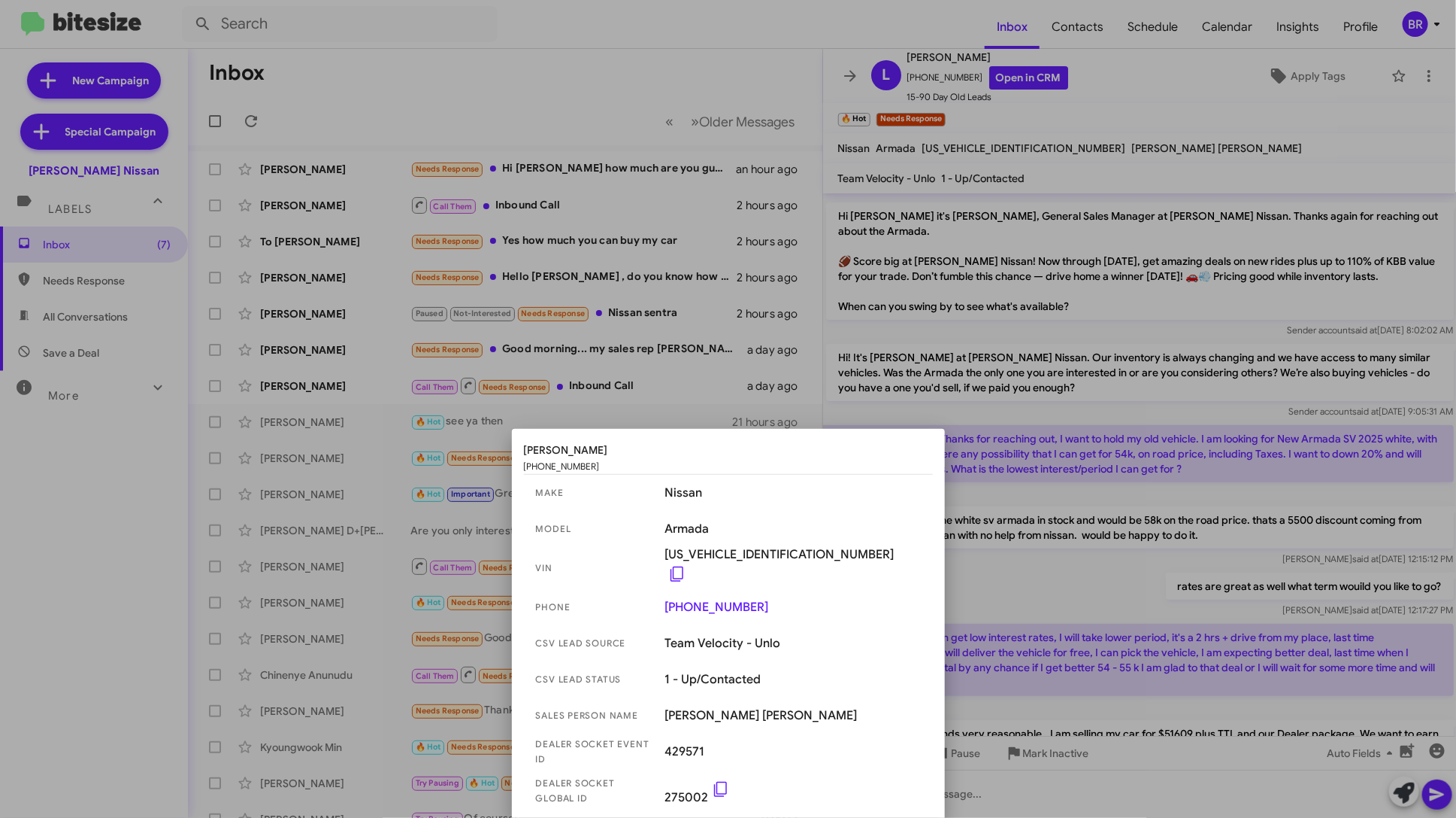
click at [717, 754] on span "429571" at bounding box center [793, 751] width 256 height 15
click at [725, 790] on icon at bounding box center [720, 789] width 18 height 18
click at [903, 311] on div at bounding box center [728, 409] width 1456 height 818
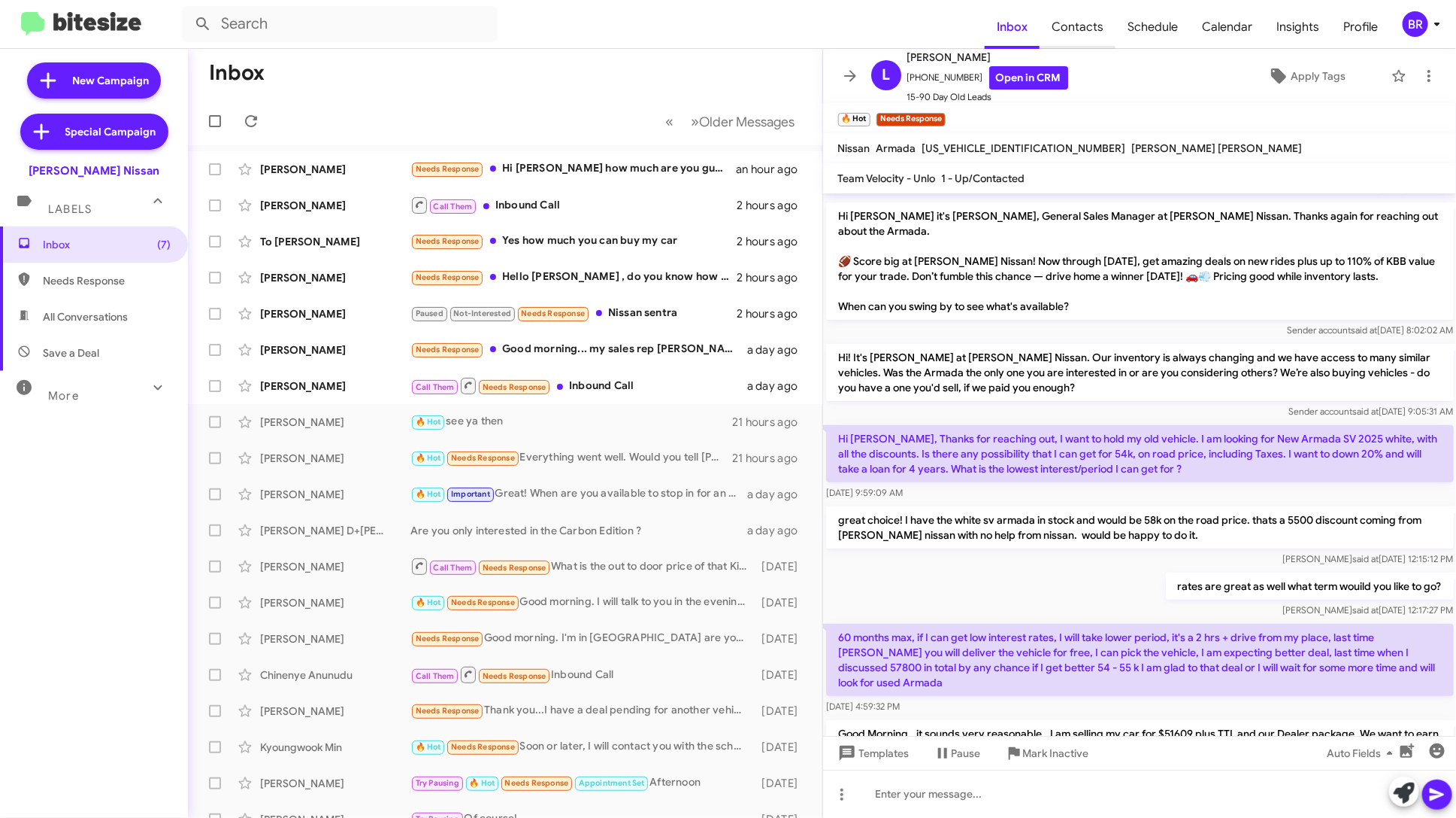
click at [1070, 37] on span "Contacts" at bounding box center [1078, 27] width 76 height 44
type input "in:groups"
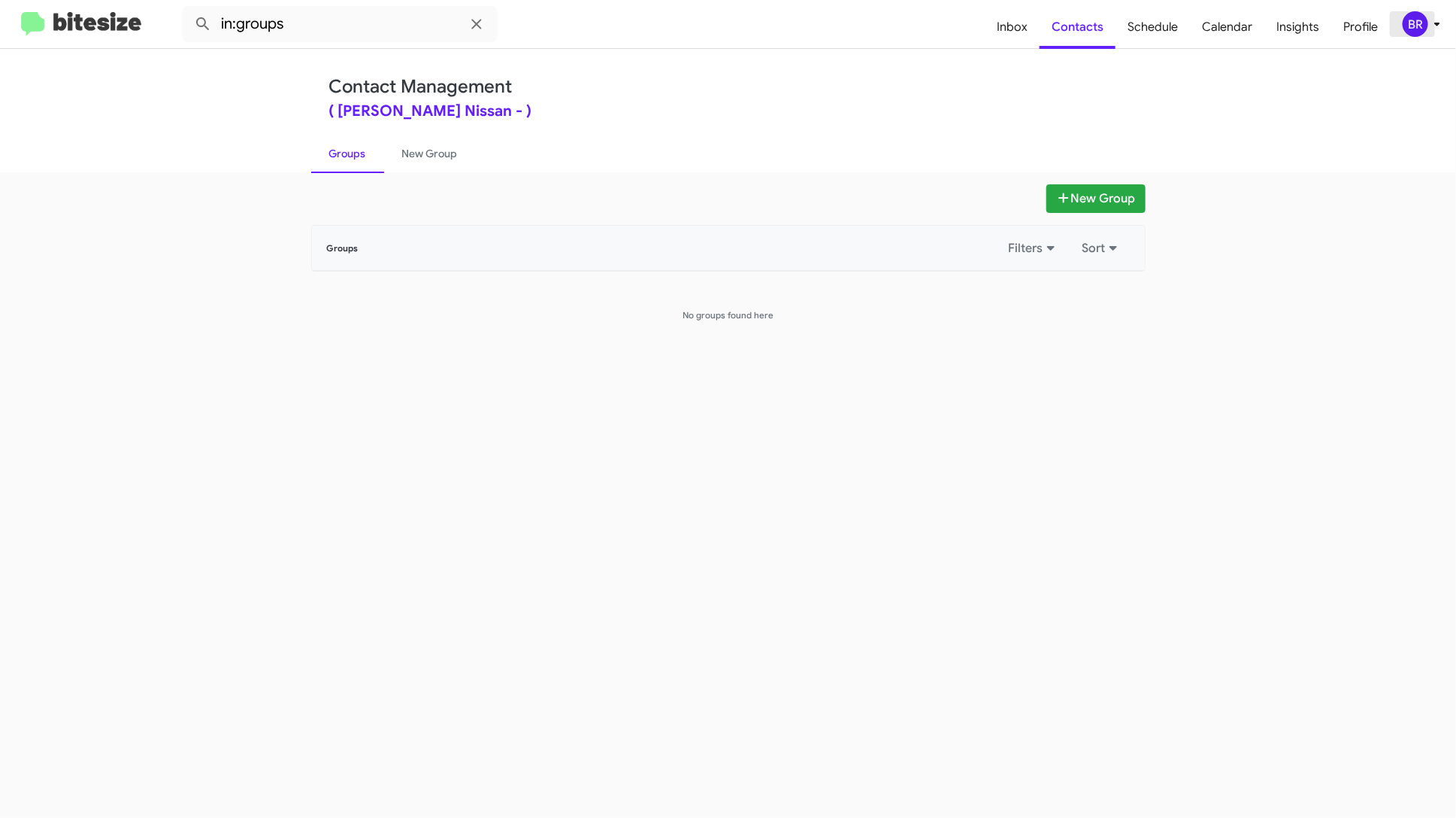
click at [1440, 28] on icon at bounding box center [1437, 23] width 18 height 18
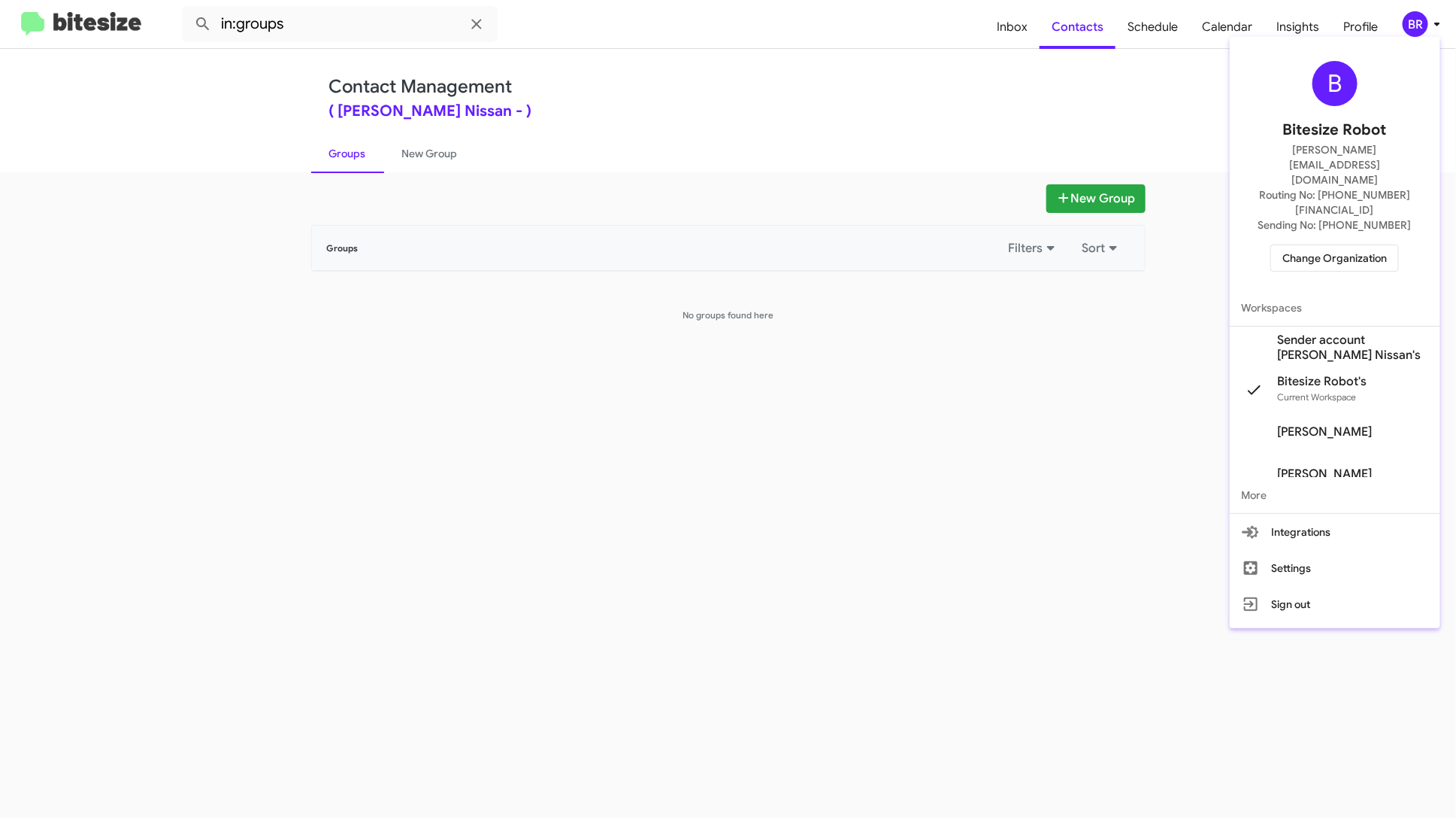
click at [1378, 333] on span "Sender account Baker Nissan's" at bounding box center [1353, 347] width 151 height 30
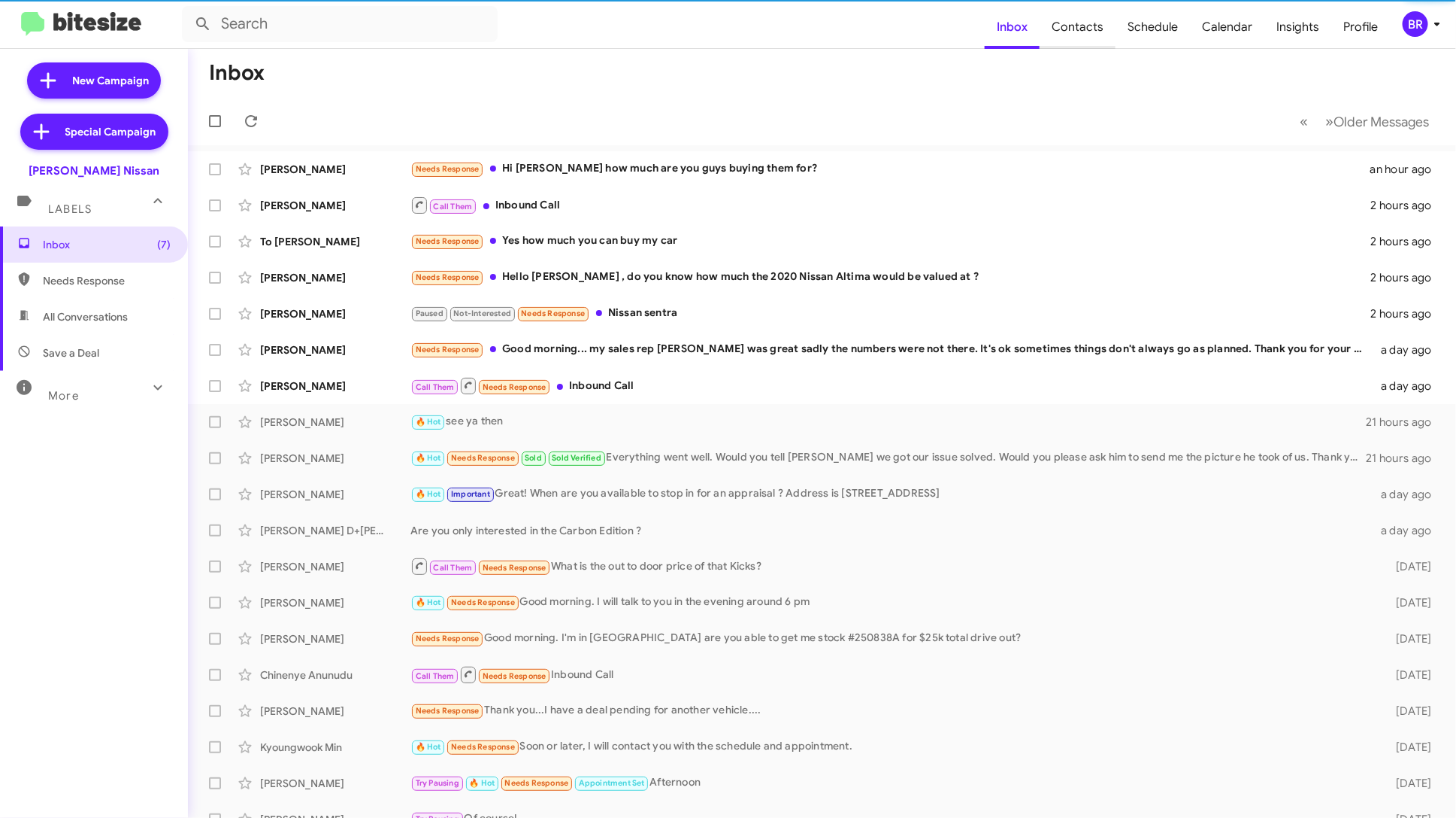
click at [1084, 38] on span "Contacts" at bounding box center [1078, 27] width 76 height 44
type input "in:groups"
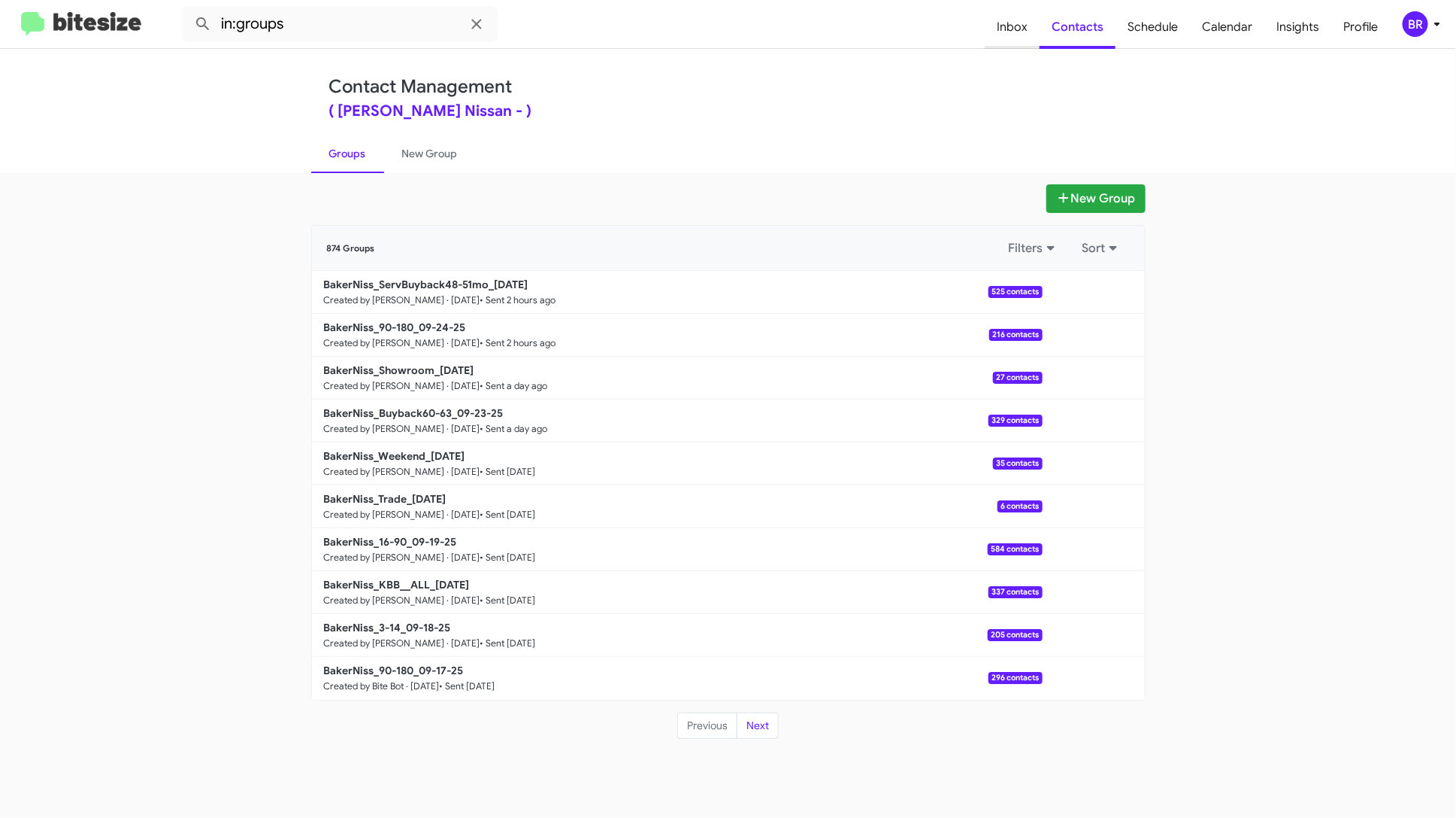
click at [1013, 32] on span "Inbox" at bounding box center [1012, 27] width 55 height 44
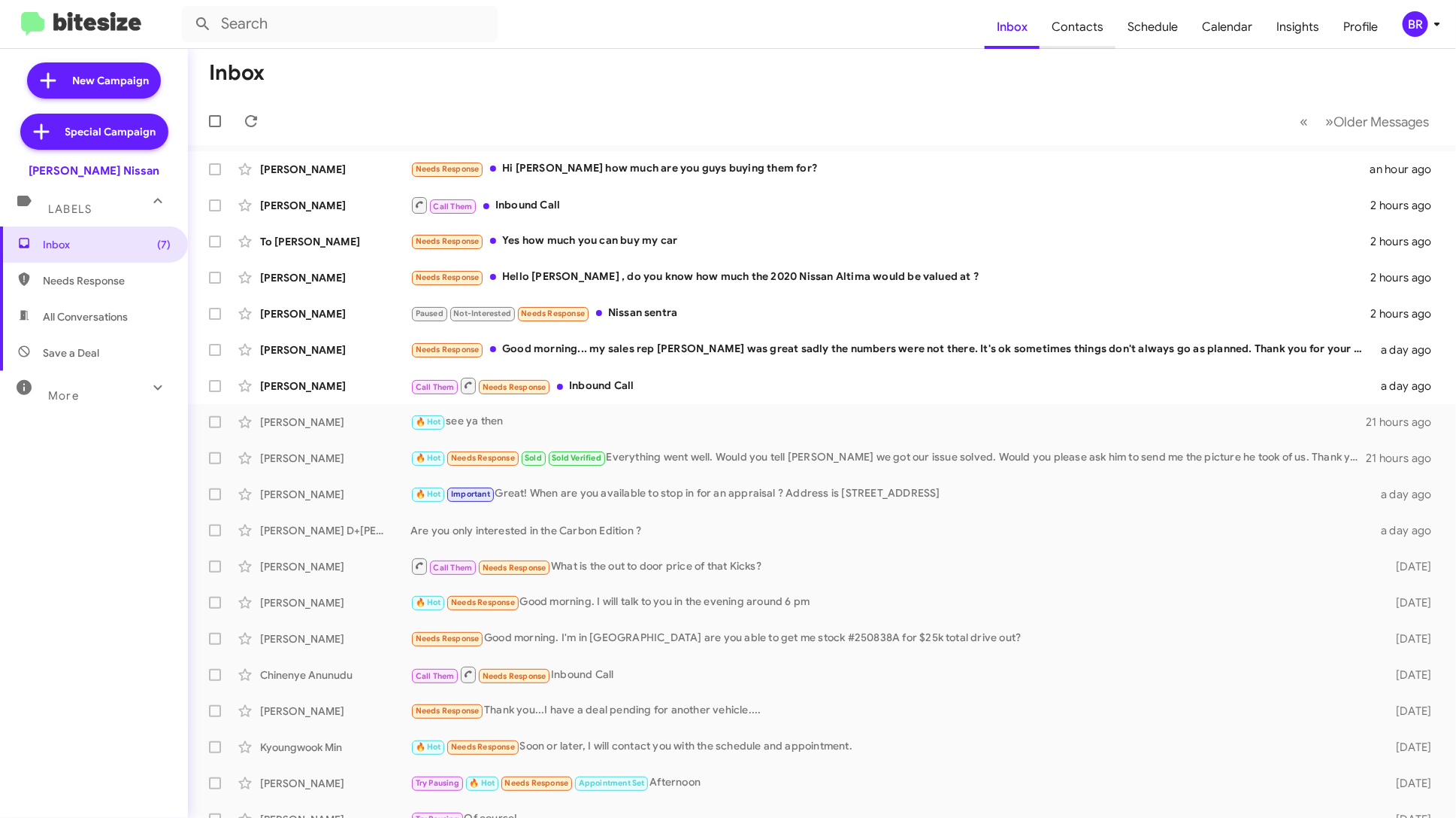
click at [1091, 41] on span "Contacts" at bounding box center [1078, 27] width 76 height 44
type input "in:groups"
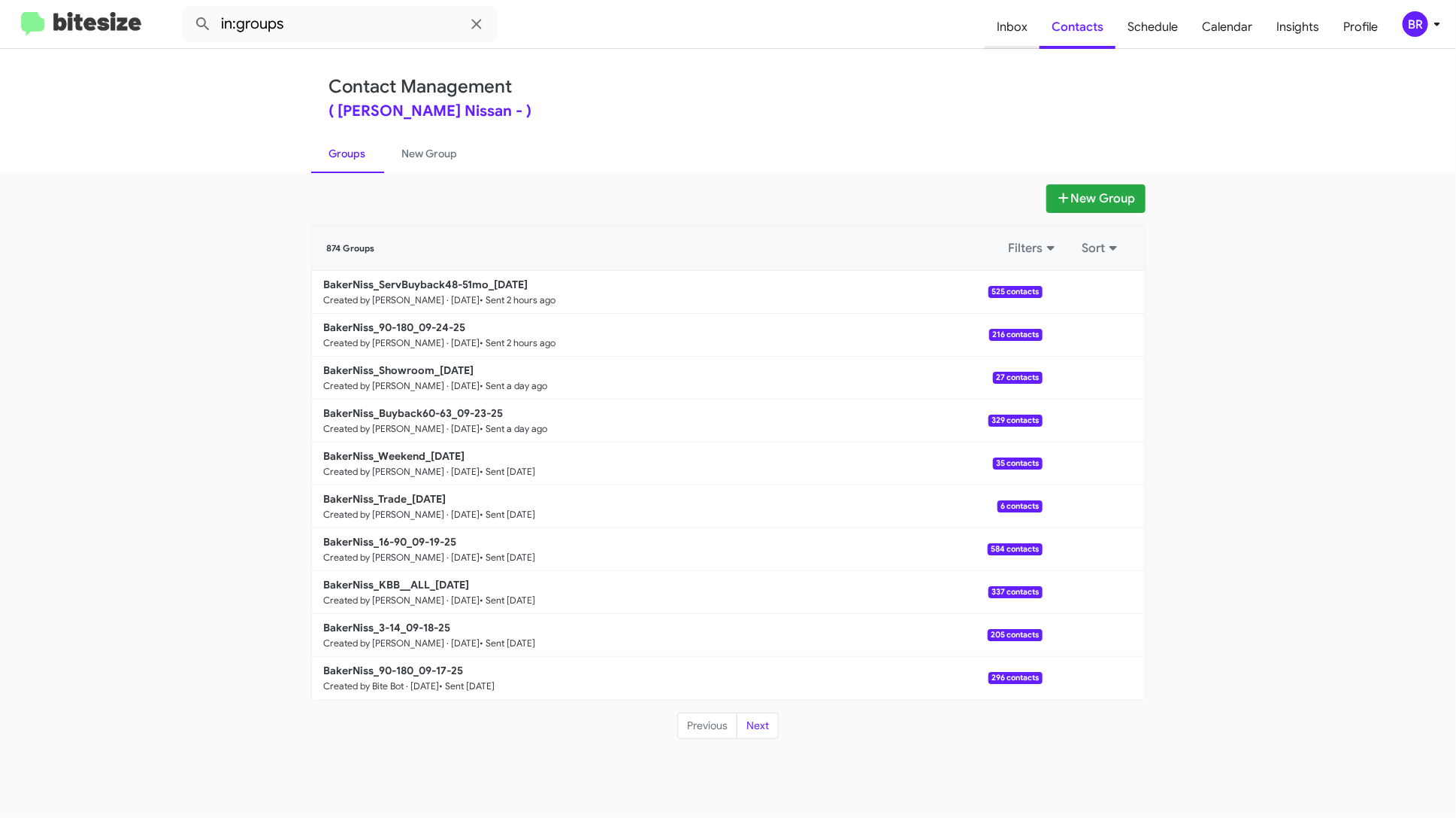
click at [1015, 41] on span "Inbox" at bounding box center [1012, 27] width 55 height 44
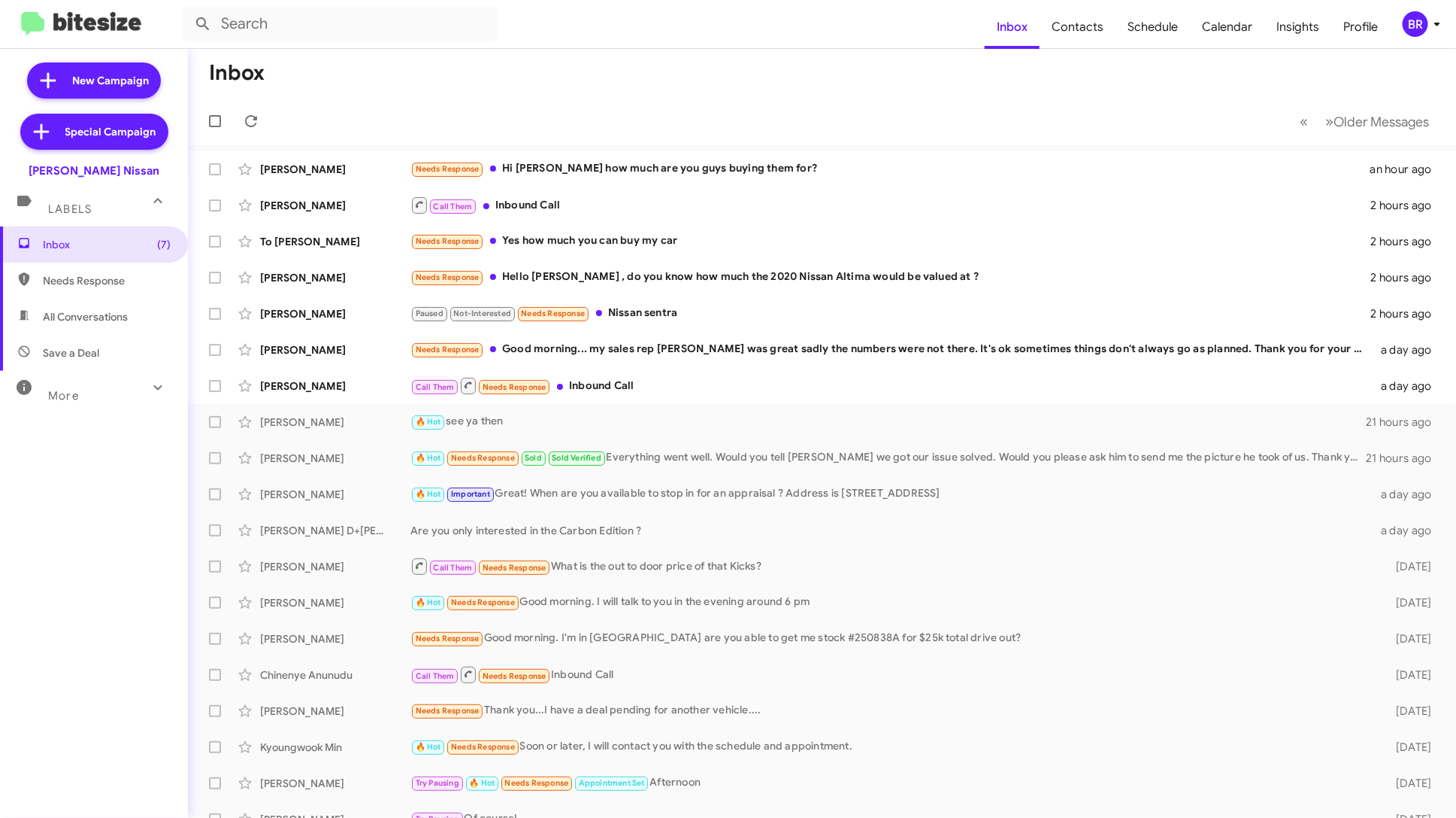
click at [113, 395] on div "More" at bounding box center [78, 389] width 134 height 28
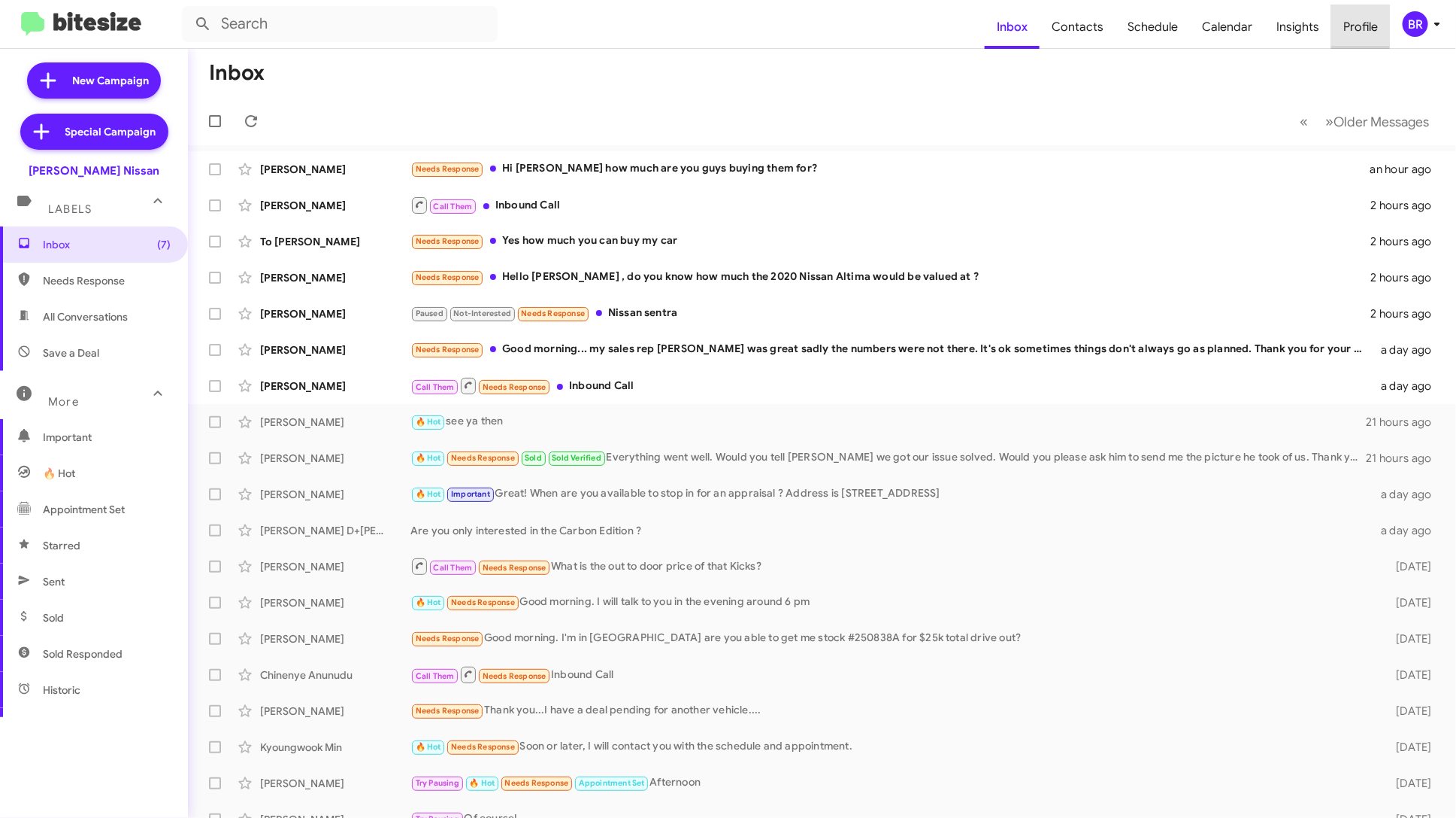
click at [1333, 28] on span "Profile" at bounding box center [1360, 27] width 59 height 44
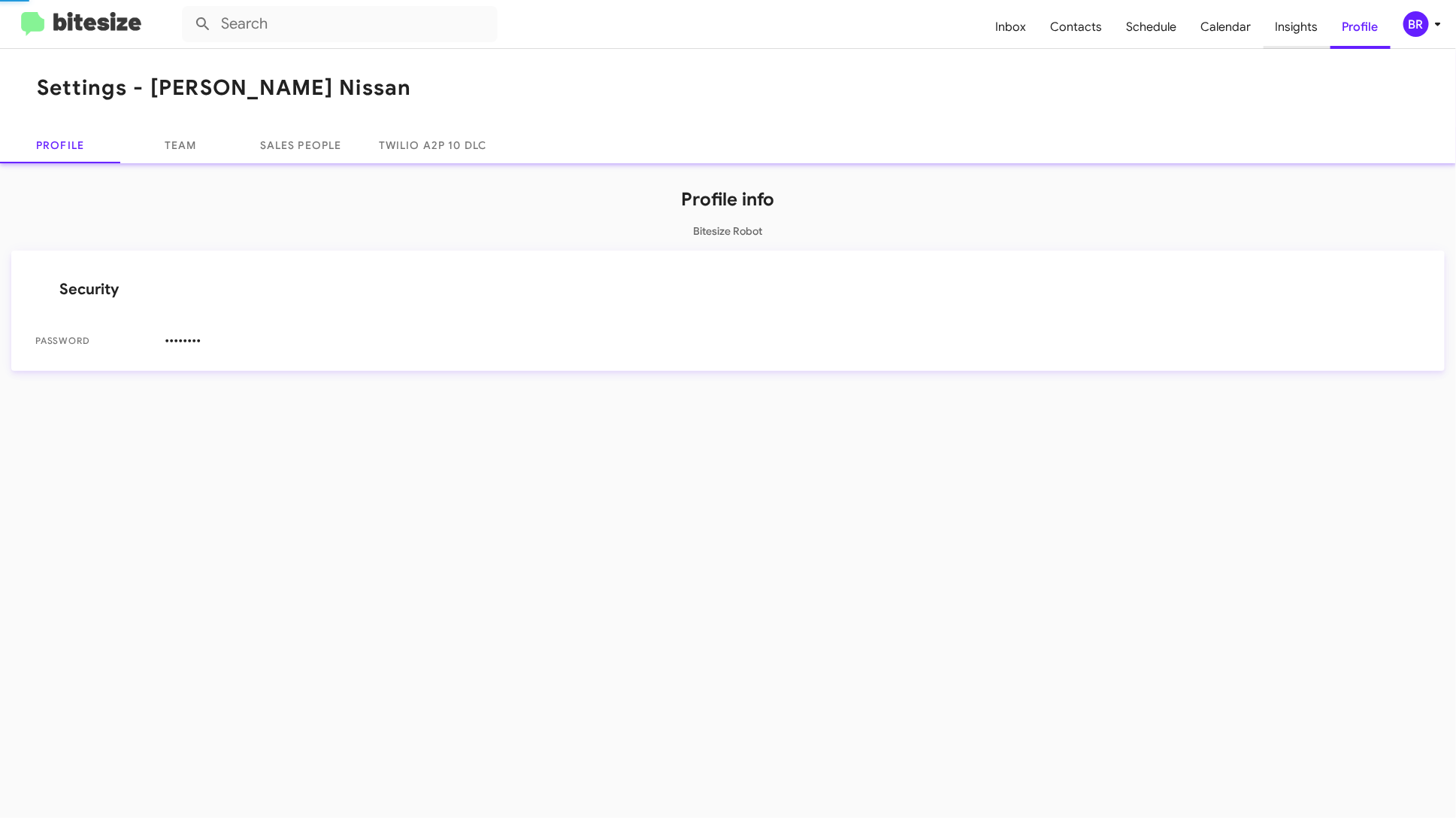
click at [1297, 28] on span "Insights" at bounding box center [1297, 27] width 67 height 44
